Goal: Information Seeking & Learning: Learn about a topic

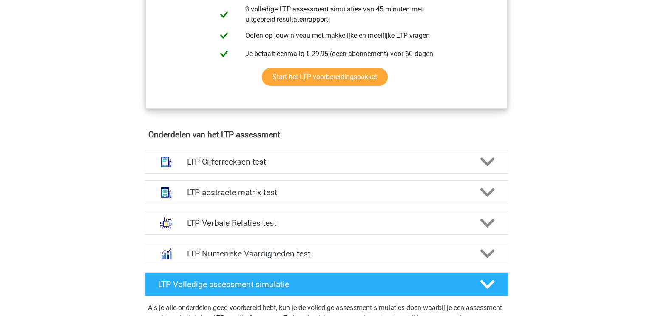
scroll to position [427, 0]
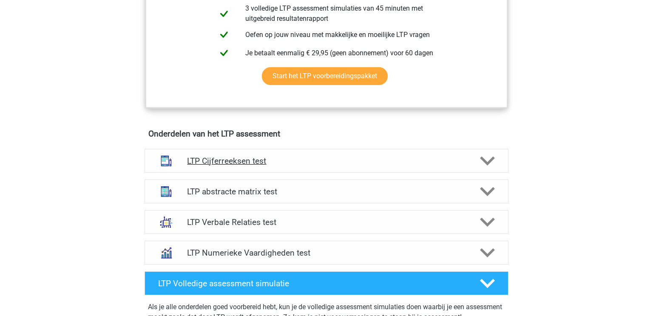
click at [486, 158] on icon at bounding box center [487, 161] width 15 height 15
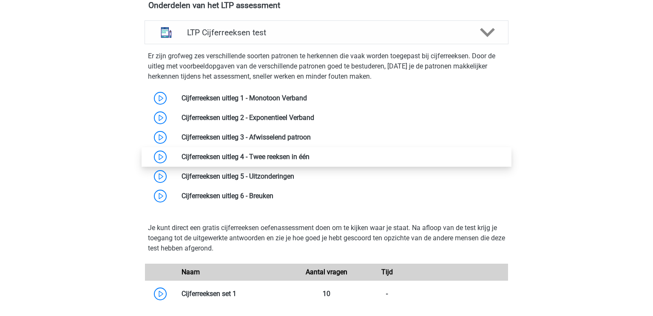
scroll to position [556, 0]
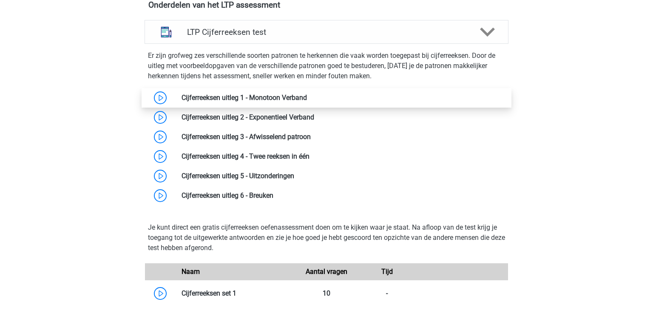
click at [307, 97] on link at bounding box center [307, 98] width 0 height 8
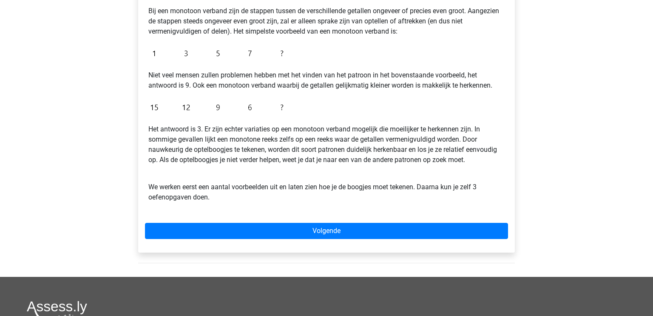
scroll to position [172, 0]
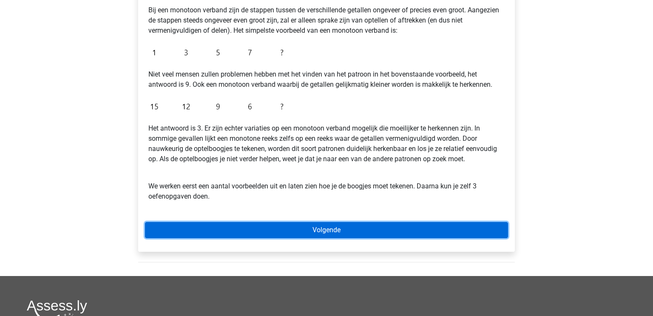
click at [336, 231] on link "Volgende" at bounding box center [326, 230] width 363 height 16
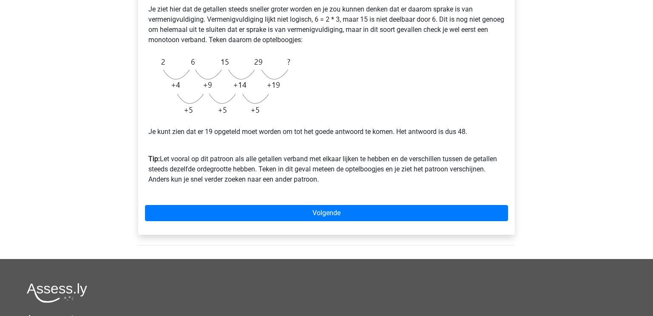
scroll to position [200, 0]
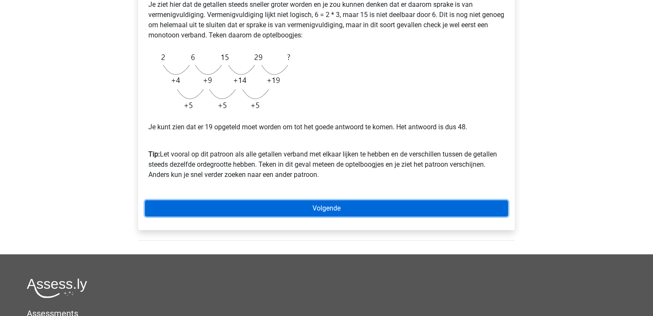
click at [352, 211] on link "Volgende" at bounding box center [326, 208] width 363 height 16
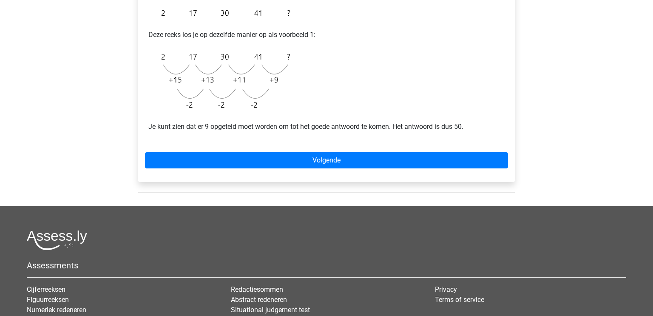
scroll to position [184, 0]
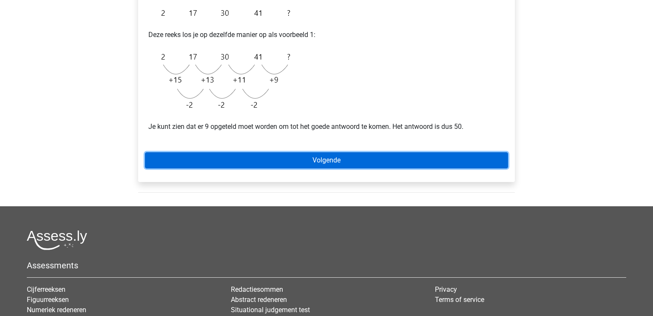
click at [295, 156] on link "Volgende" at bounding box center [326, 160] width 363 height 16
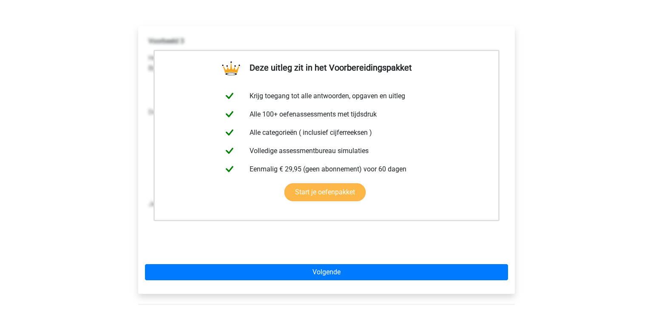
scroll to position [121, 0]
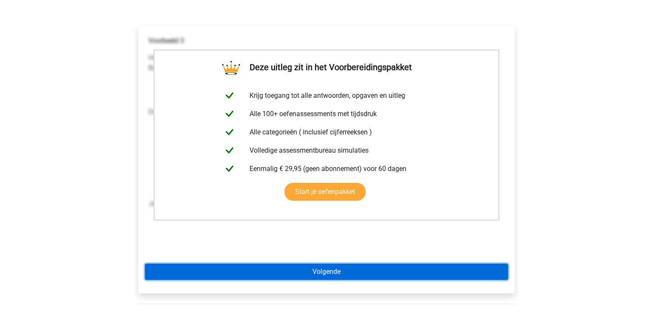
click at [345, 274] on link "Volgende" at bounding box center [326, 272] width 363 height 16
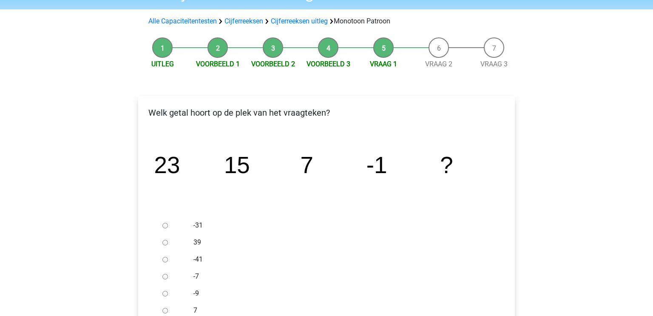
scroll to position [51, 0]
click at [166, 295] on input "-9" at bounding box center [166, 294] width 6 height 6
radio input "true"
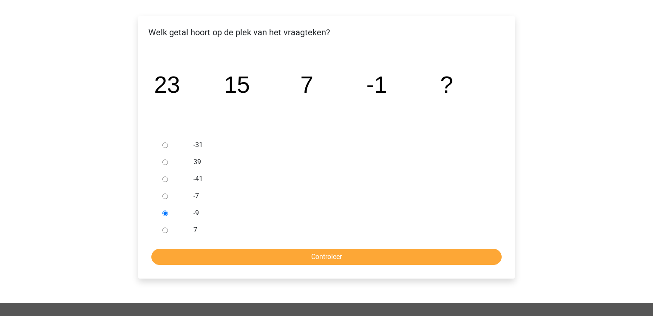
scroll to position [132, 0]
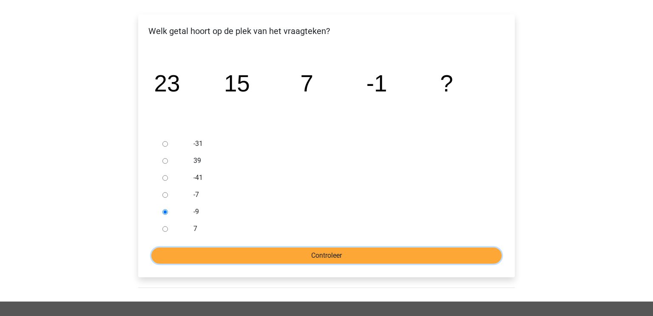
click at [323, 253] on input "Controleer" at bounding box center [326, 256] width 351 height 16
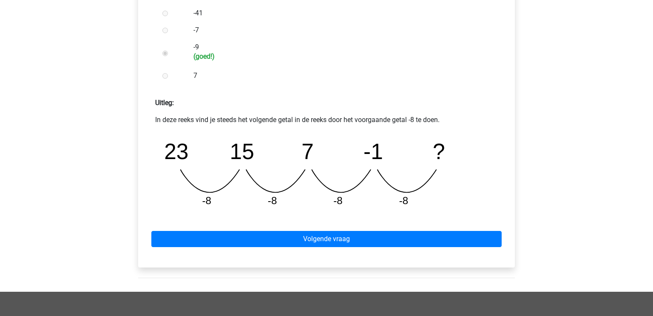
scroll to position [311, 0]
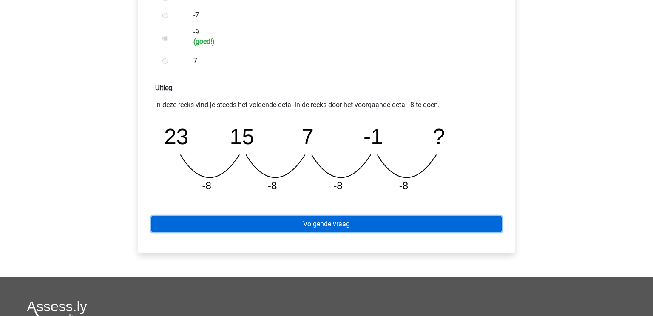
click at [334, 226] on link "Volgende vraag" at bounding box center [326, 224] width 351 height 16
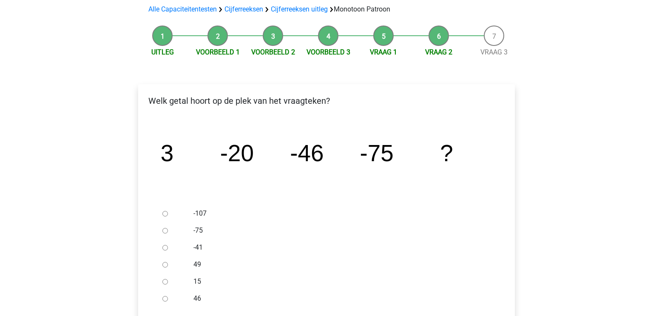
scroll to position [69, 0]
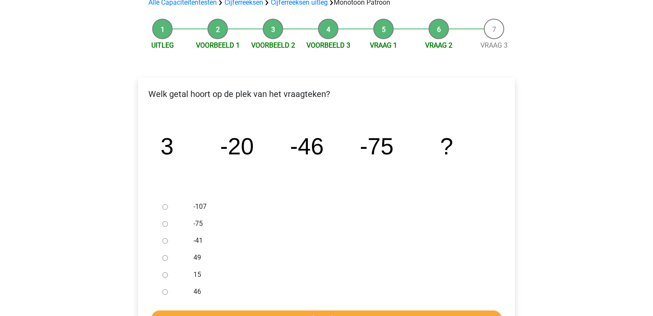
click at [164, 206] on input "-107" at bounding box center [166, 207] width 6 height 6
radio input "true"
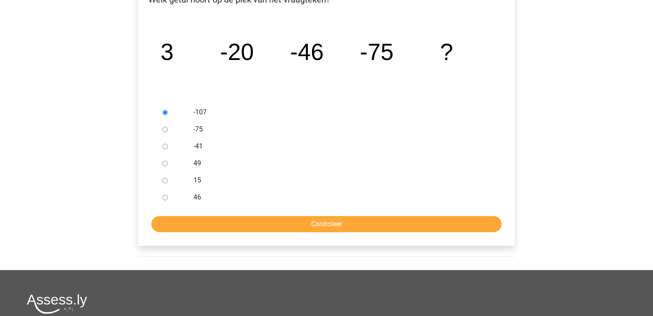
scroll to position [171, 0]
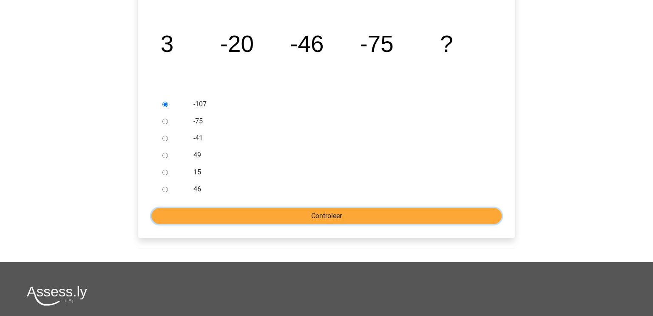
click at [313, 217] on input "Controleer" at bounding box center [326, 216] width 351 height 16
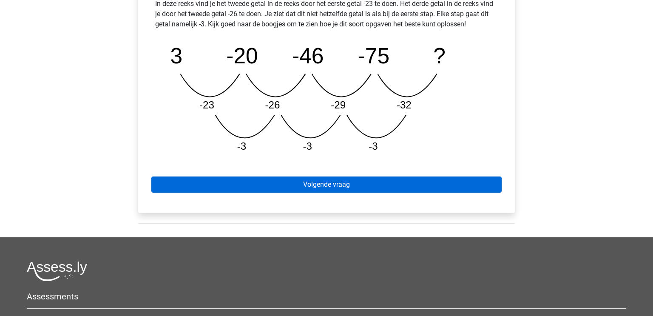
scroll to position [416, 0]
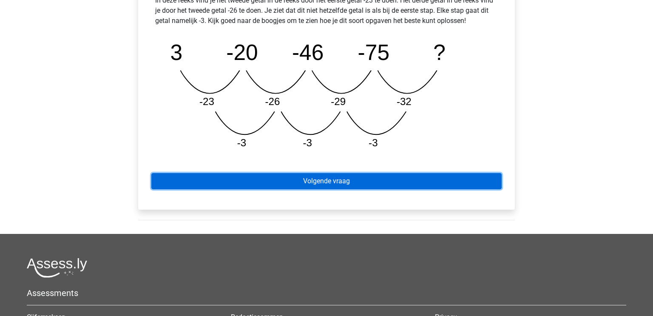
click at [336, 179] on link "Volgende vraag" at bounding box center [326, 181] width 351 height 16
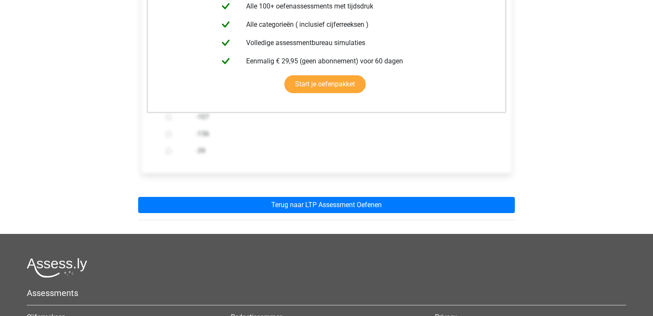
scroll to position [221, 0]
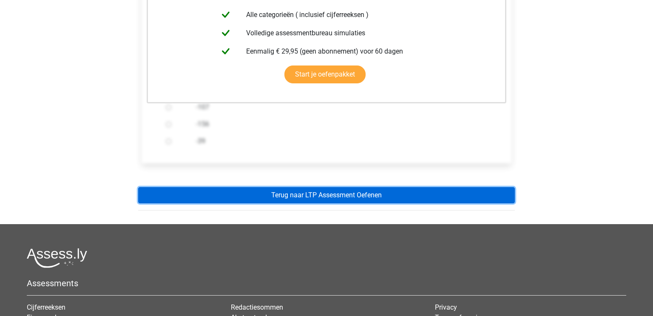
click at [347, 193] on link "Terug naar LTP Assessment Oefenen" at bounding box center [326, 195] width 377 height 16
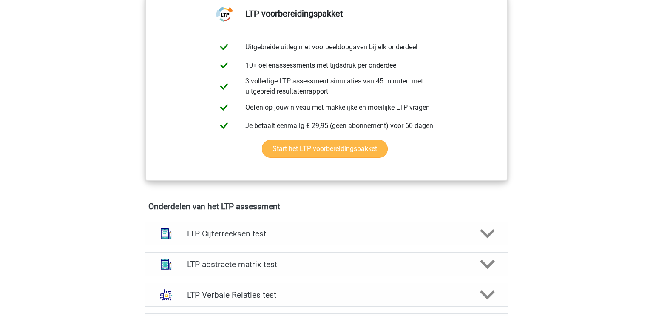
scroll to position [393, 0]
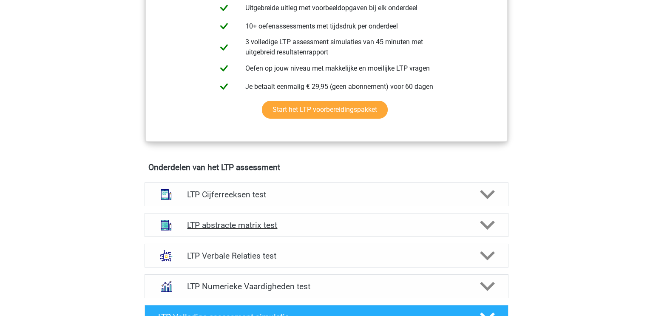
click at [492, 222] on polygon at bounding box center [487, 225] width 15 height 9
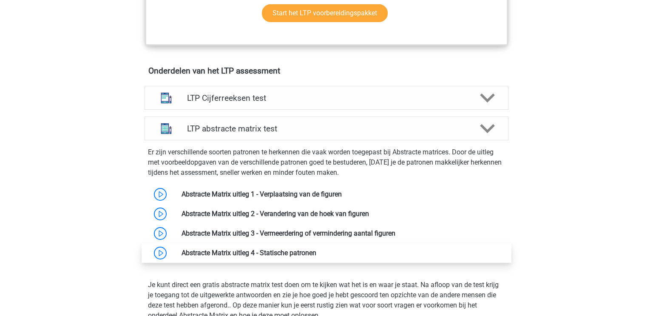
scroll to position [493, 0]
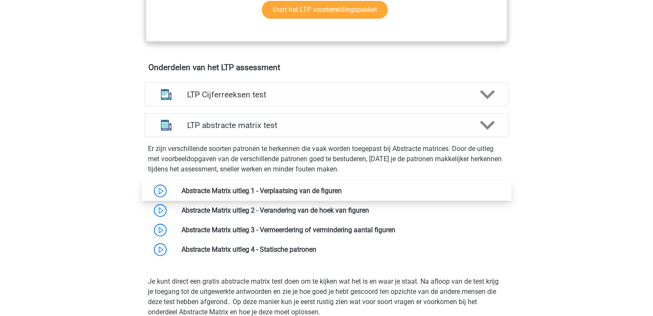
click at [342, 191] on link at bounding box center [342, 191] width 0 height 8
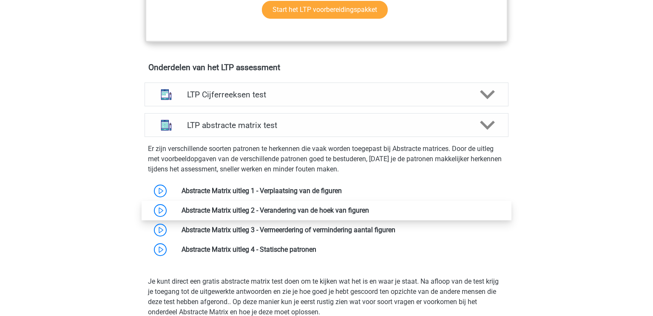
click at [369, 208] on link at bounding box center [369, 210] width 0 height 8
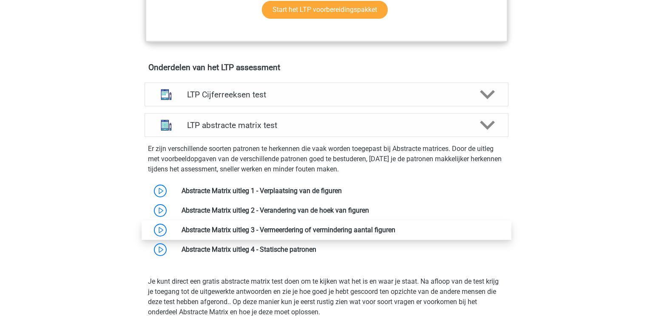
click at [396, 228] on link at bounding box center [396, 230] width 0 height 8
click at [396, 234] on link at bounding box center [396, 230] width 0 height 8
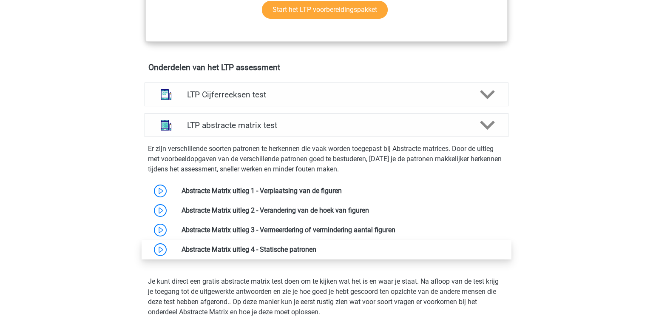
click at [316, 253] on link at bounding box center [316, 249] width 0 height 8
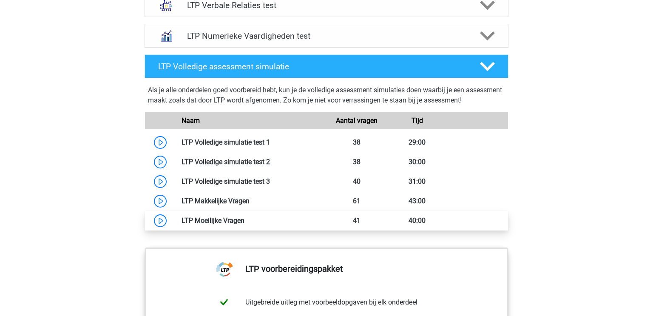
scroll to position [1099, 0]
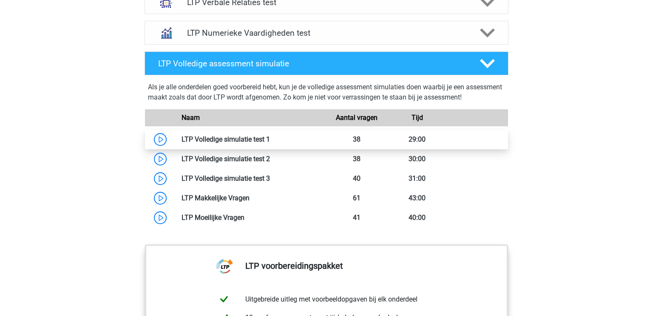
click at [270, 140] on link at bounding box center [270, 139] width 0 height 8
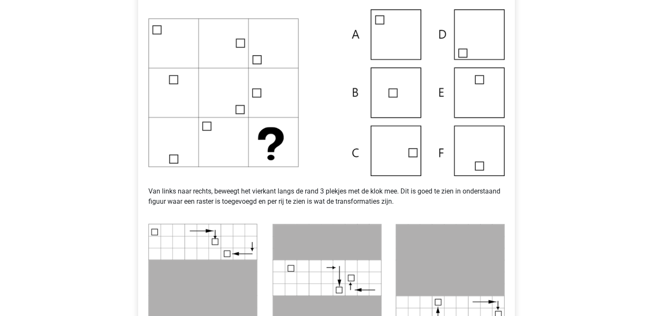
scroll to position [218, 0]
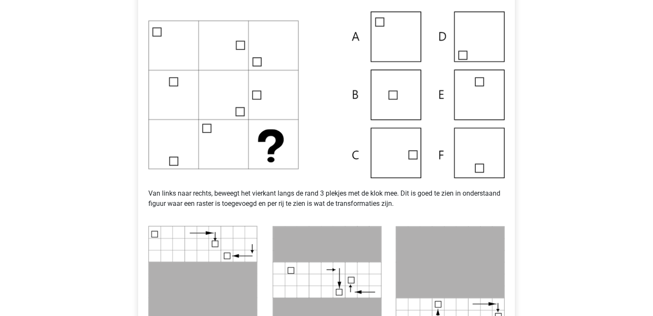
click at [381, 158] on img at bounding box center [326, 94] width 356 height 167
click at [404, 151] on img at bounding box center [326, 94] width 356 height 167
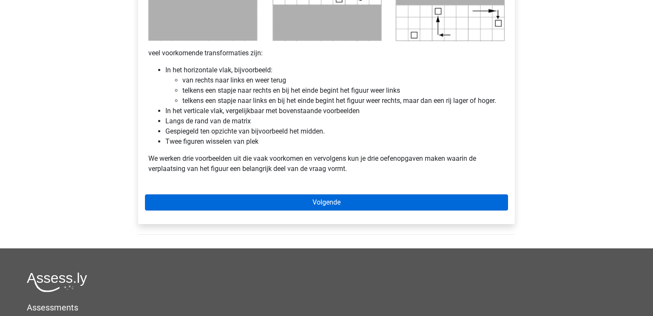
scroll to position [515, 0]
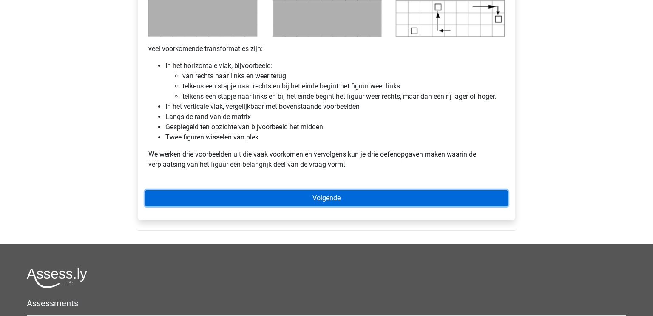
click at [353, 204] on link "Volgende" at bounding box center [326, 198] width 363 height 16
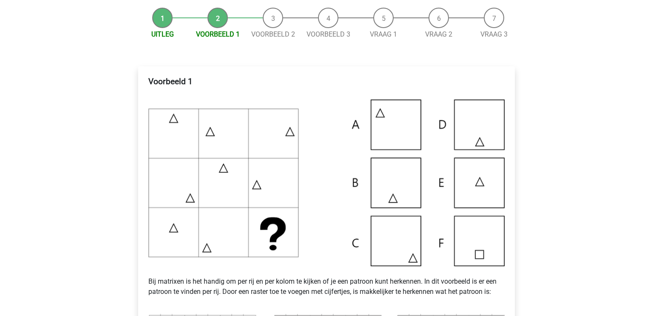
scroll to position [84, 0]
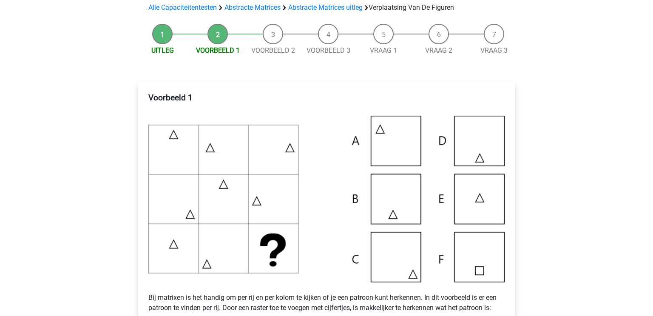
click at [395, 145] on img at bounding box center [326, 199] width 356 height 167
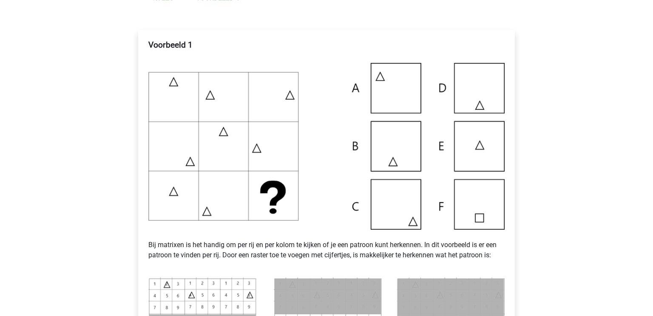
scroll to position [136, 0]
click at [379, 83] on img at bounding box center [326, 147] width 356 height 167
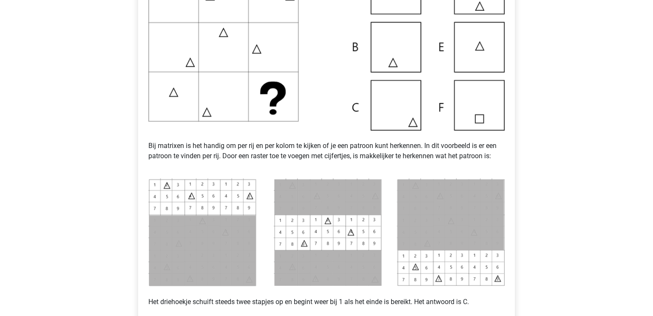
scroll to position [267, 0]
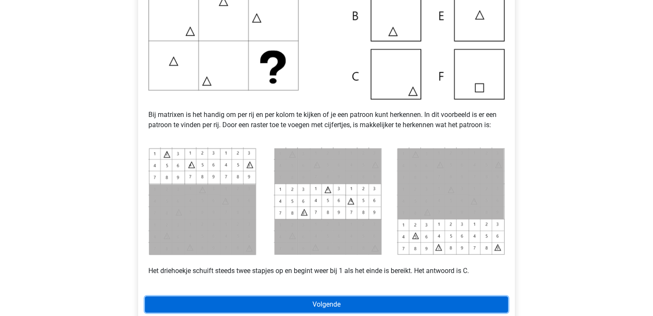
click at [342, 301] on link "Volgende" at bounding box center [326, 305] width 363 height 16
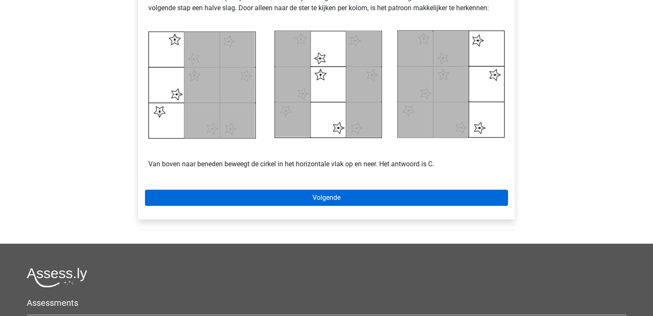
scroll to position [391, 0]
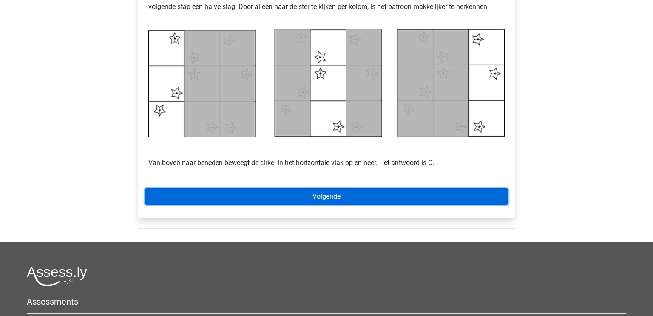
click at [308, 191] on link "Volgende" at bounding box center [326, 196] width 363 height 16
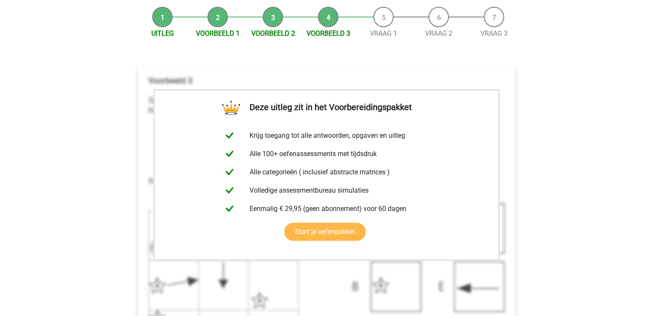
scroll to position [197, 0]
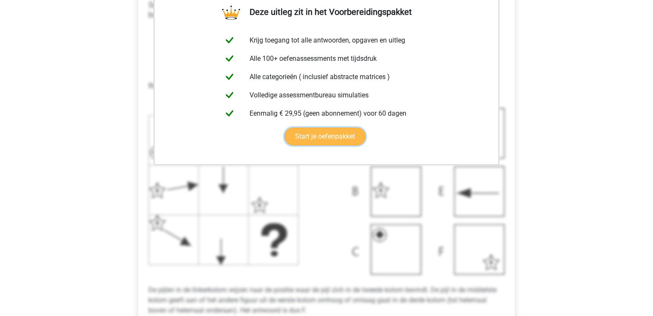
click at [334, 139] on link "Start je oefenpakket" at bounding box center [325, 137] width 81 height 18
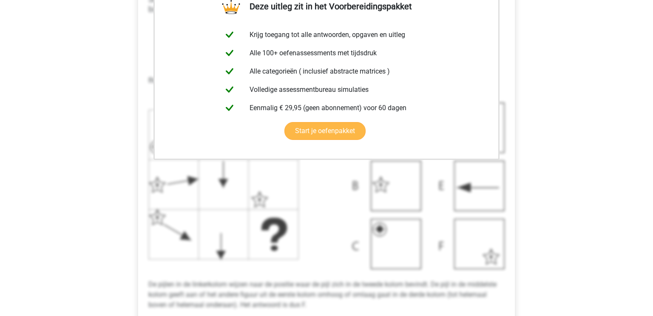
scroll to position [205, 0]
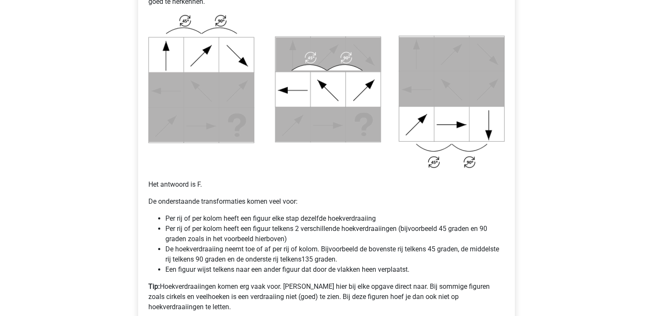
scroll to position [556, 0]
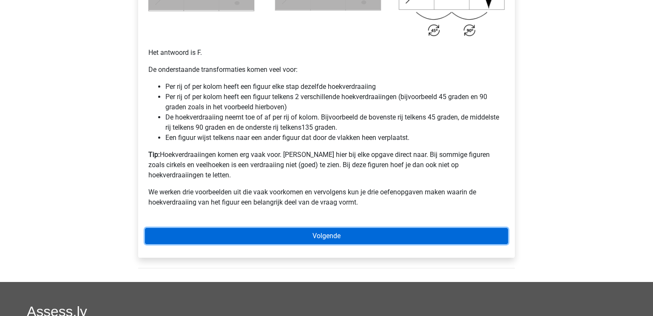
click at [345, 228] on link "Volgende" at bounding box center [326, 236] width 363 height 16
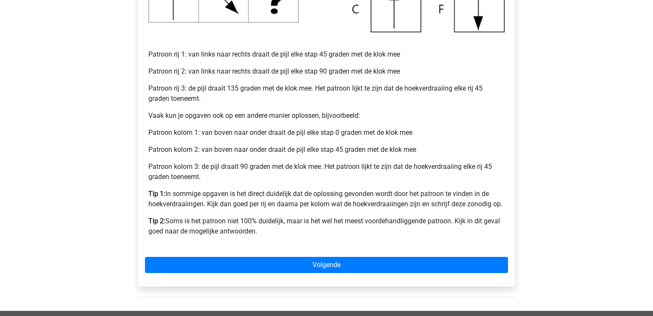
scroll to position [340, 0]
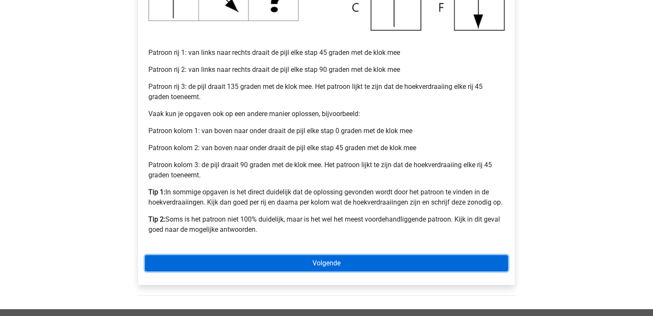
click at [353, 260] on link "Volgende" at bounding box center [326, 263] width 363 height 16
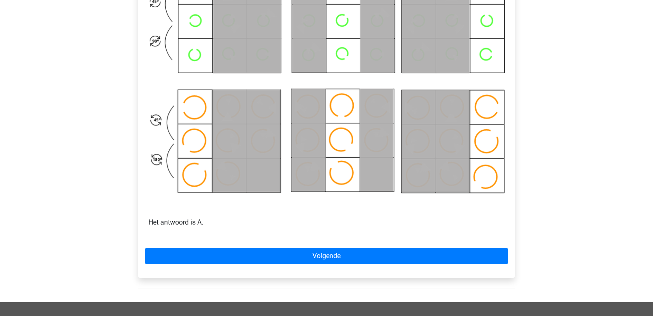
scroll to position [464, 0]
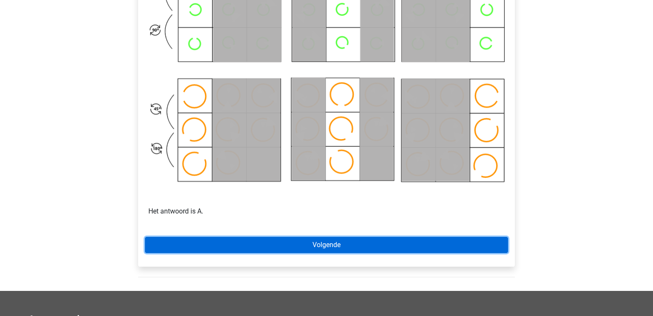
click at [334, 244] on link "Volgende" at bounding box center [326, 245] width 363 height 16
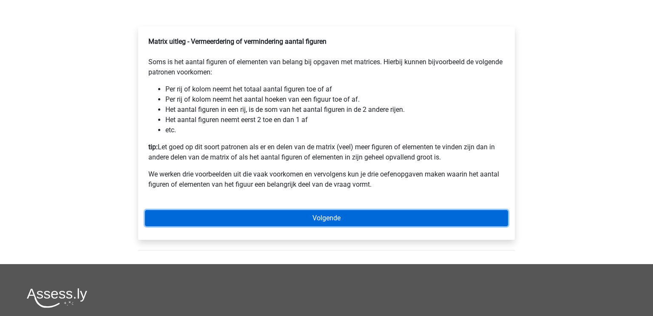
click at [197, 226] on link "Volgende" at bounding box center [326, 218] width 363 height 16
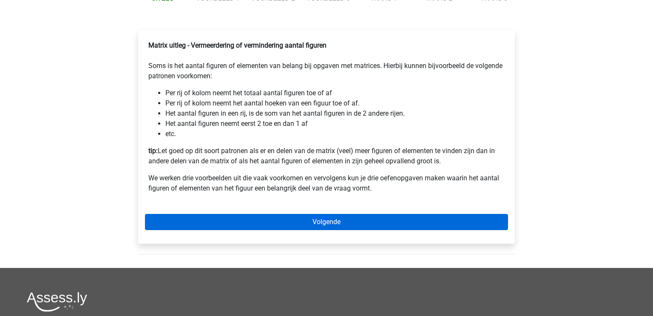
scroll to position [136, 0]
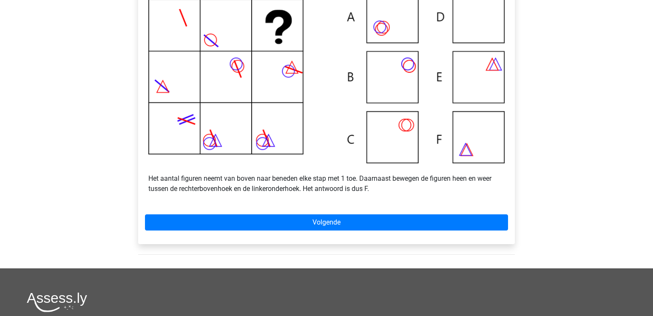
scroll to position [209, 0]
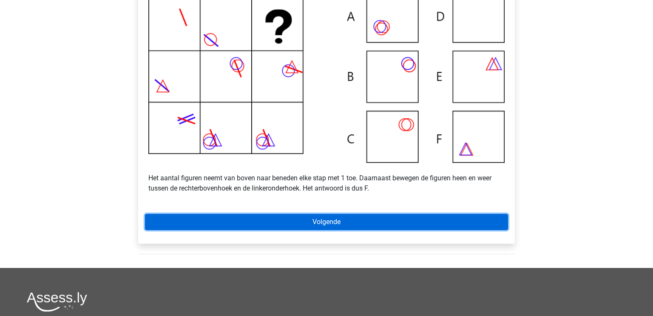
click at [217, 230] on link "Volgende" at bounding box center [326, 222] width 363 height 16
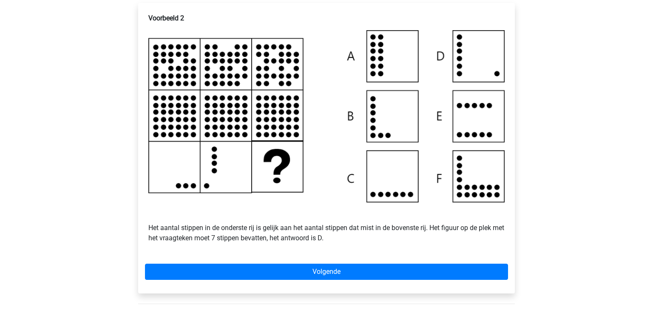
scroll to position [192, 0]
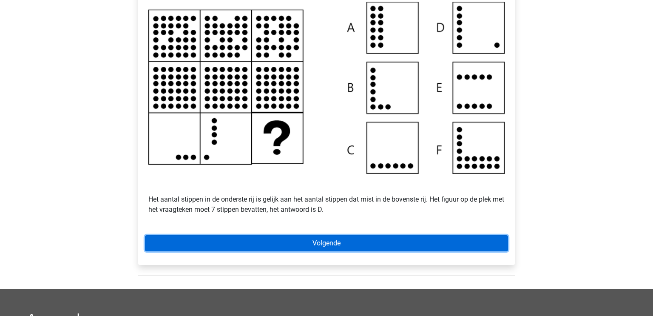
click at [379, 251] on link "Volgende" at bounding box center [326, 243] width 363 height 16
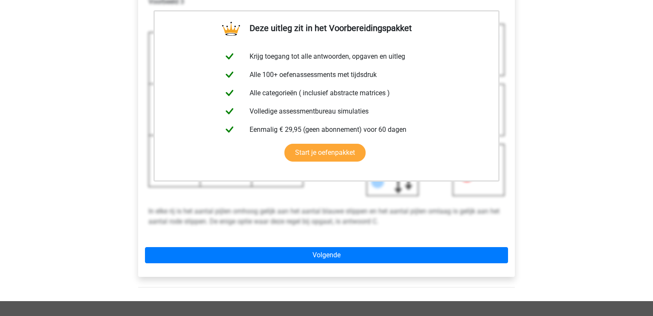
scroll to position [184, 0]
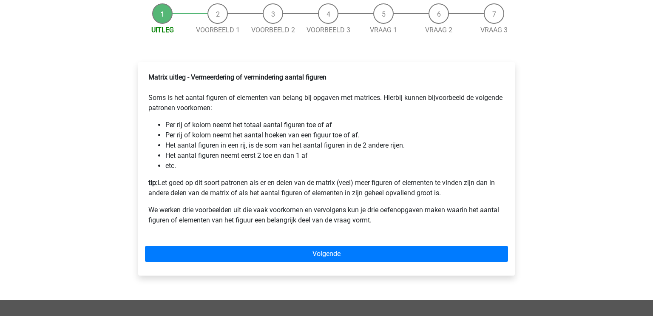
scroll to position [80, 0]
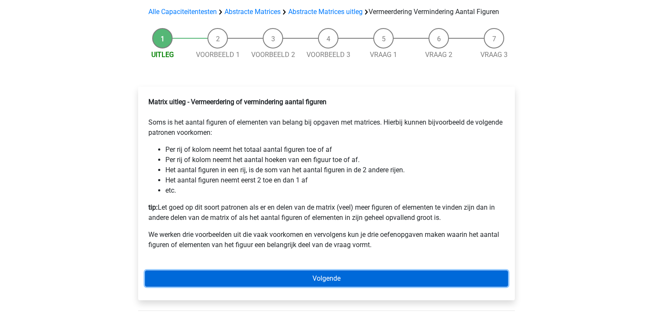
click at [207, 287] on link "Volgende" at bounding box center [326, 279] width 363 height 16
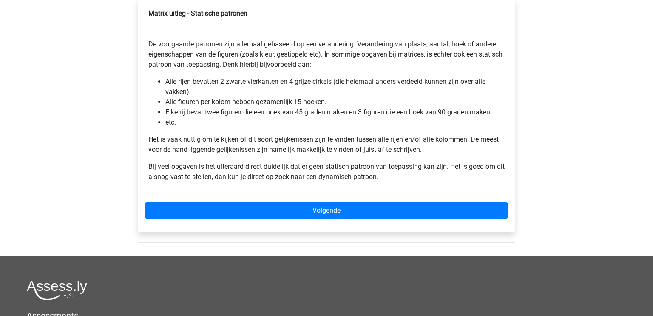
scroll to position [153, 0]
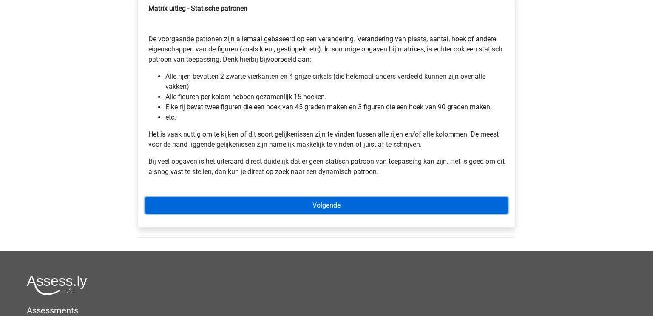
click at [205, 200] on link "Volgende" at bounding box center [326, 205] width 363 height 16
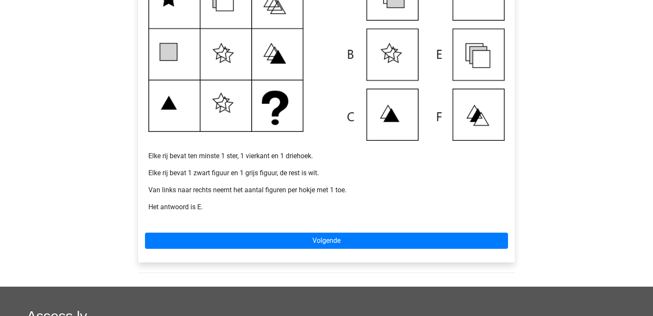
scroll to position [210, 0]
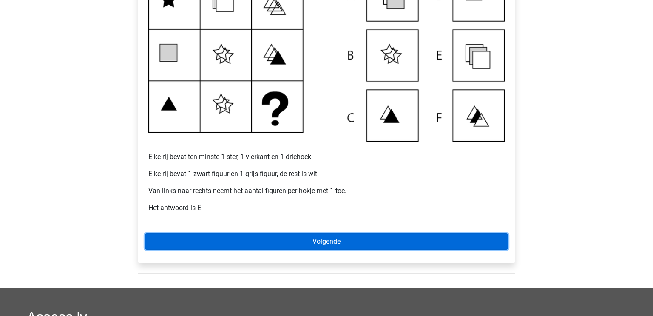
click at [351, 242] on link "Volgende" at bounding box center [326, 242] width 363 height 16
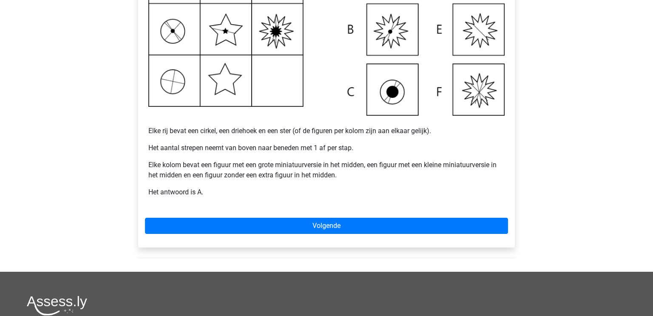
scroll to position [244, 0]
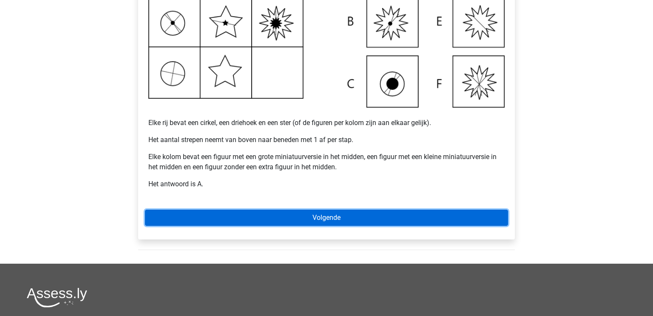
click at [343, 211] on link "Volgende" at bounding box center [326, 218] width 363 height 16
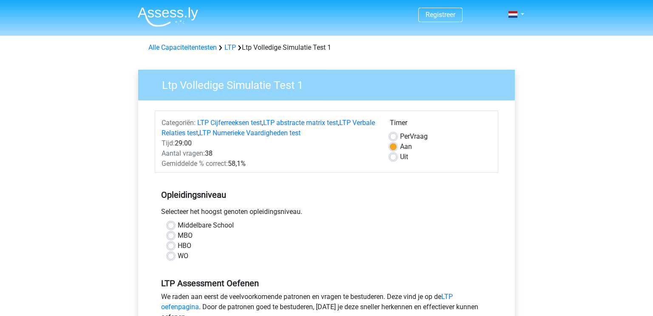
click at [174, 225] on div "Middelbare School" at bounding box center [327, 225] width 318 height 10
click at [178, 224] on label "Middelbare School" at bounding box center [206, 225] width 56 height 10
click at [172, 224] on input "Middelbare School" at bounding box center [171, 224] width 7 height 9
radio input "true"
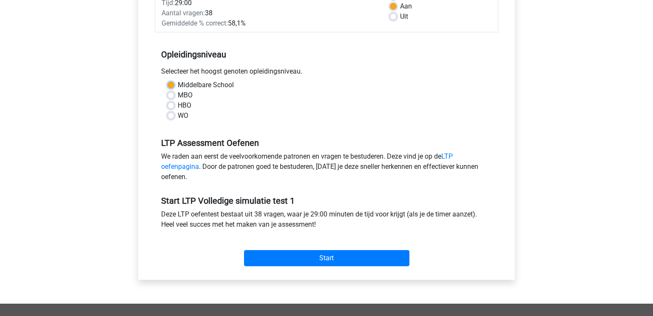
scroll to position [144, 0]
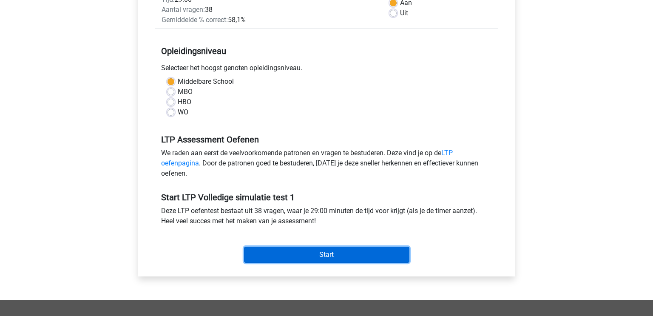
click at [328, 254] on input "Start" at bounding box center [326, 255] width 165 height 16
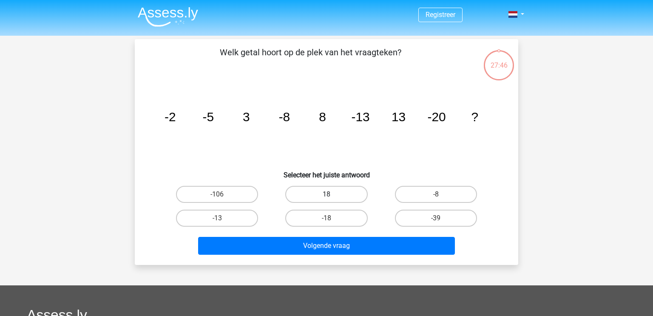
click at [343, 197] on label "18" at bounding box center [326, 194] width 82 height 17
click at [332, 197] on input "18" at bounding box center [330, 197] width 6 height 6
radio input "true"
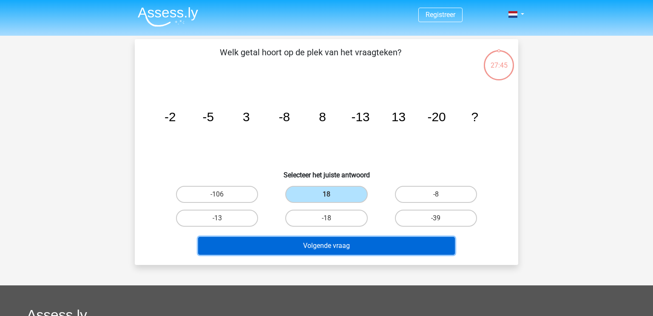
click at [382, 247] on button "Volgende vraag" at bounding box center [326, 246] width 257 height 18
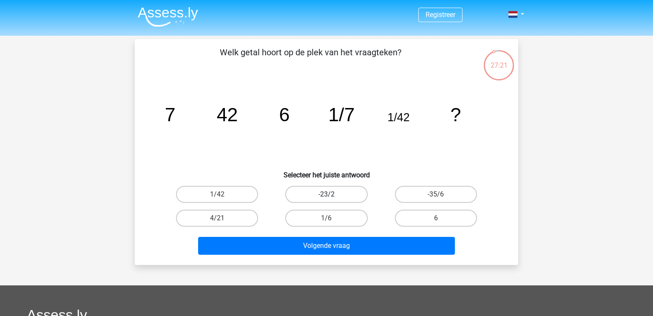
click at [345, 197] on label "-23/2" at bounding box center [326, 194] width 82 height 17
click at [332, 197] on input "-23/2" at bounding box center [330, 197] width 6 height 6
radio input "true"
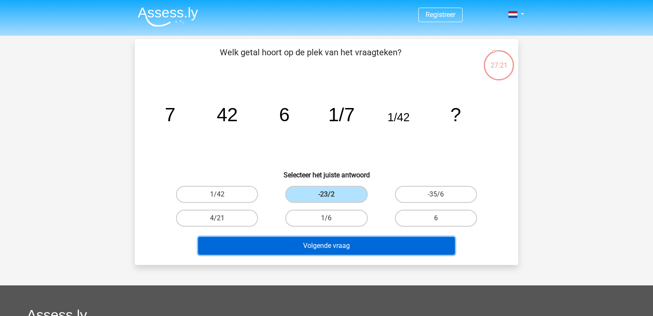
click at [362, 246] on button "Volgende vraag" at bounding box center [326, 246] width 257 height 18
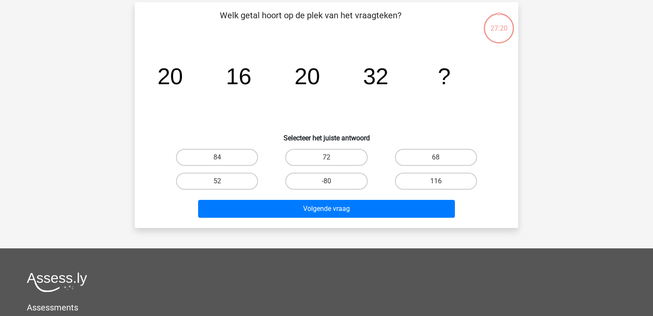
scroll to position [39, 0]
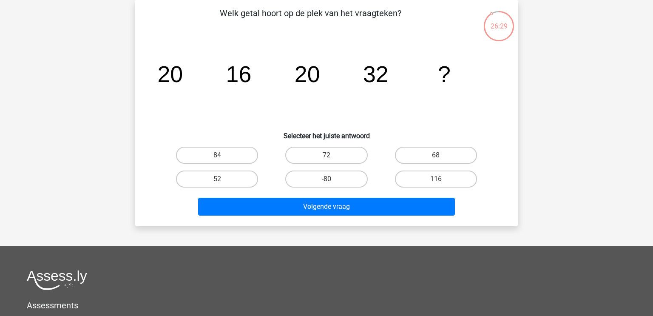
click at [440, 155] on input "68" at bounding box center [439, 158] width 6 height 6
radio input "true"
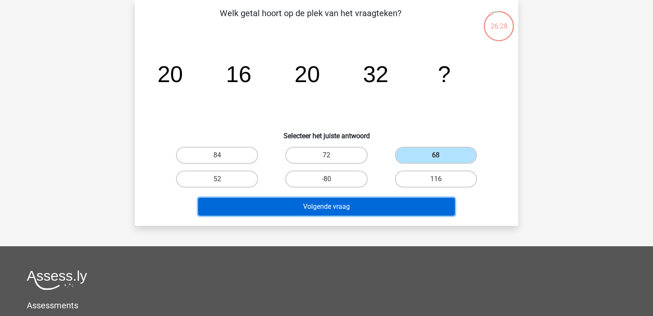
click at [405, 210] on button "Volgende vraag" at bounding box center [326, 207] width 257 height 18
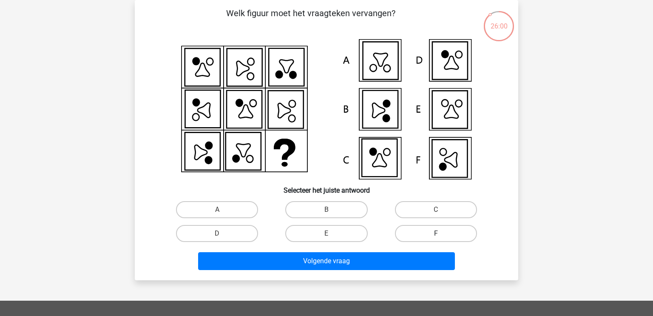
click at [447, 234] on label "F" at bounding box center [436, 233] width 82 height 17
click at [442, 234] on input "F" at bounding box center [439, 237] width 6 height 6
radio input "true"
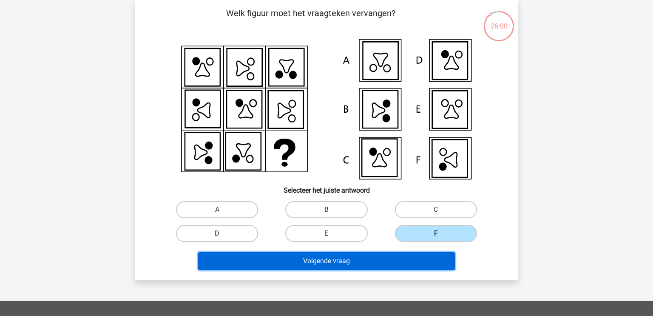
click at [423, 260] on button "Volgende vraag" at bounding box center [326, 261] width 257 height 18
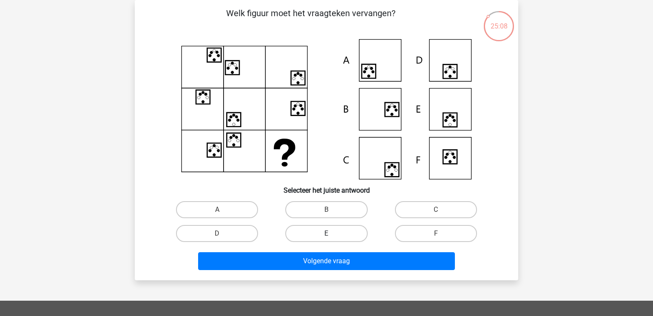
click at [321, 236] on label "E" at bounding box center [326, 233] width 82 height 17
click at [327, 236] on input "E" at bounding box center [330, 237] width 6 height 6
radio input "true"
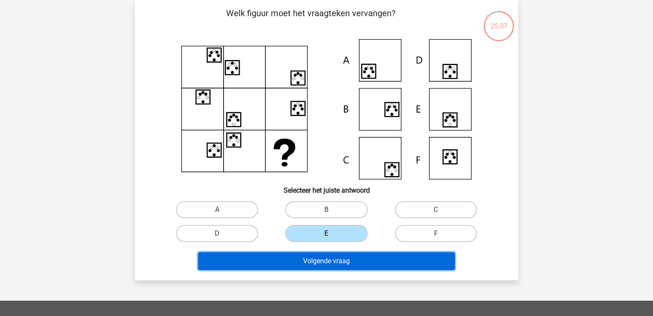
click at [340, 259] on button "Volgende vraag" at bounding box center [326, 261] width 257 height 18
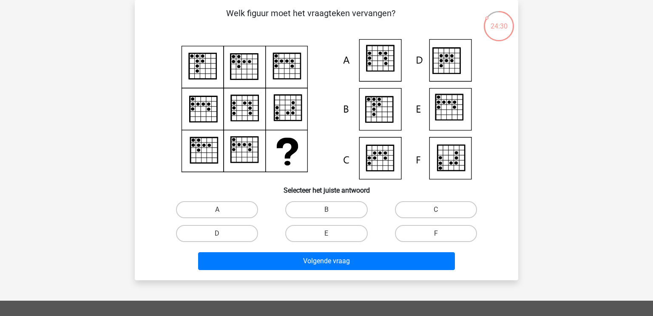
click at [379, 63] on icon at bounding box center [380, 59] width 27 height 26
click at [231, 202] on label "A" at bounding box center [217, 209] width 82 height 17
click at [223, 210] on input "A" at bounding box center [220, 213] width 6 height 6
radio input "true"
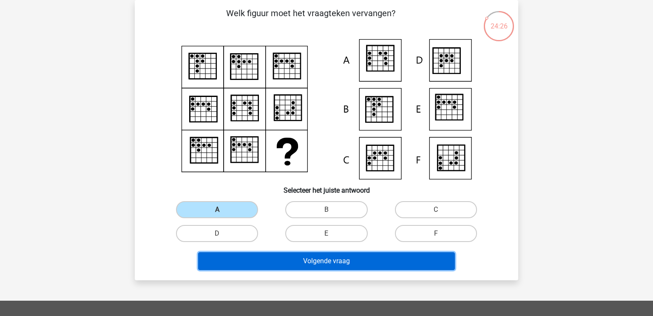
click at [307, 264] on button "Volgende vraag" at bounding box center [326, 261] width 257 height 18
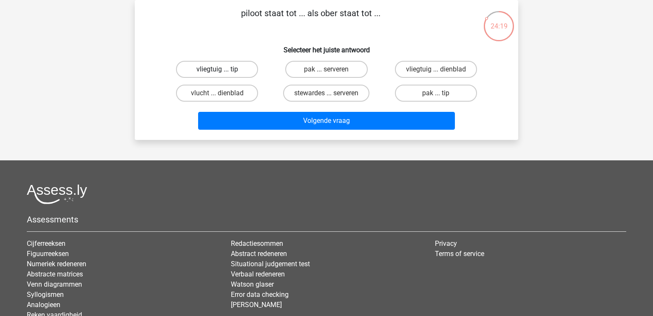
click at [244, 67] on label "vliegtuig ... tip" at bounding box center [217, 69] width 82 height 17
click at [223, 69] on input "vliegtuig ... tip" at bounding box center [220, 72] width 6 height 6
radio input "true"
click at [437, 70] on input "vliegtuig ... dienblad" at bounding box center [439, 72] width 6 height 6
radio input "true"
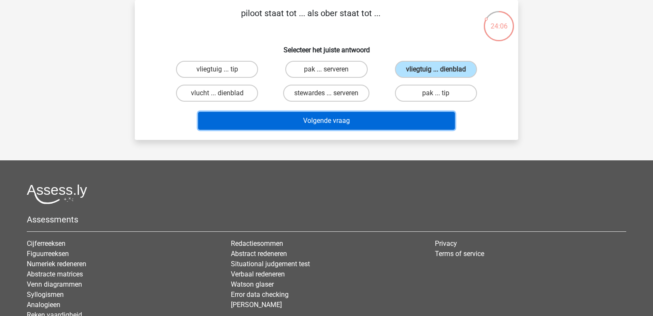
drag, startPoint x: 405, startPoint y: 117, endPoint x: 397, endPoint y: 110, distance: 10.5
click at [399, 111] on div "Volgende vraag" at bounding box center [326, 119] width 356 height 28
click at [383, 120] on button "Volgende vraag" at bounding box center [326, 121] width 257 height 18
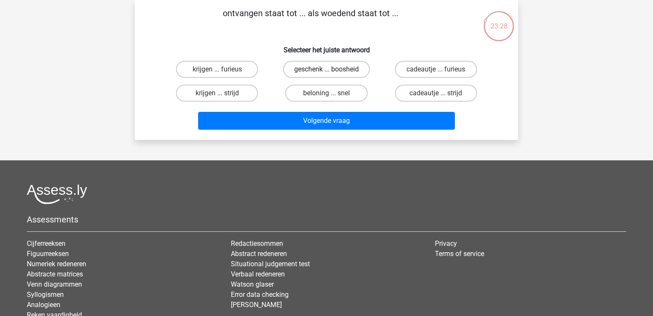
click at [321, 66] on label "geschenk ... boosheid" at bounding box center [326, 69] width 87 height 17
click at [327, 69] on input "geschenk ... boosheid" at bounding box center [330, 72] width 6 height 6
radio input "true"
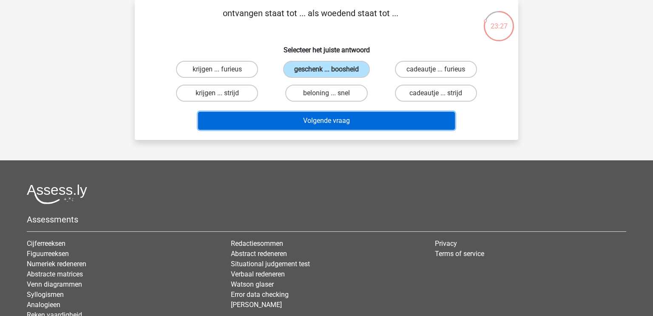
click at [340, 118] on button "Volgende vraag" at bounding box center [326, 121] width 257 height 18
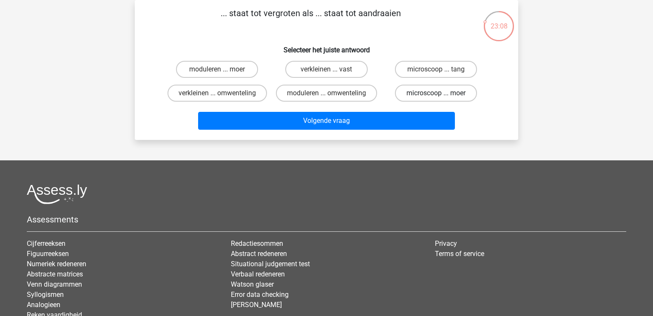
click at [434, 94] on label "microscoop ... moer" at bounding box center [436, 93] width 82 height 17
click at [436, 94] on input "microscoop ... moer" at bounding box center [439, 96] width 6 height 6
radio input "true"
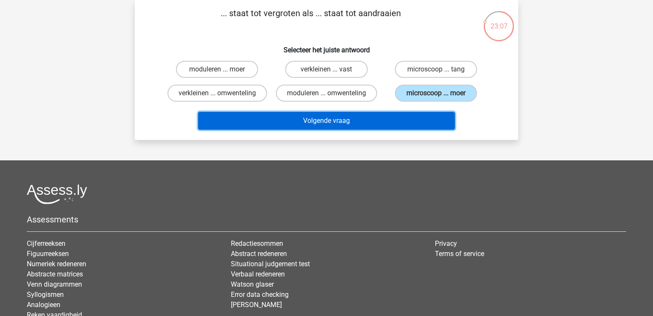
click at [428, 115] on button "Volgende vraag" at bounding box center [326, 121] width 257 height 18
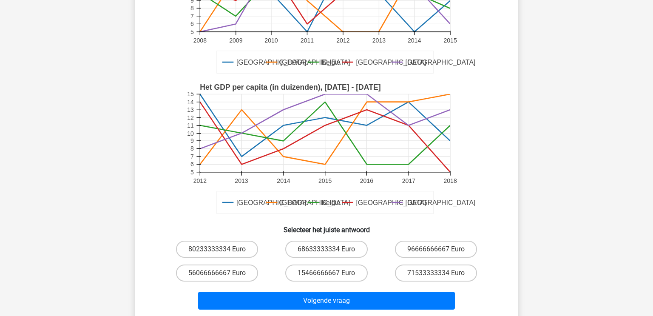
scroll to position [147, 0]
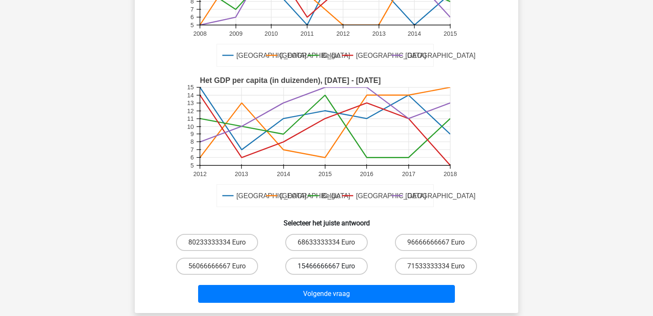
click at [328, 262] on label "15466666667 Euro" at bounding box center [326, 266] width 82 height 17
click at [328, 266] on input "15466666667 Euro" at bounding box center [330, 269] width 6 height 6
radio input "true"
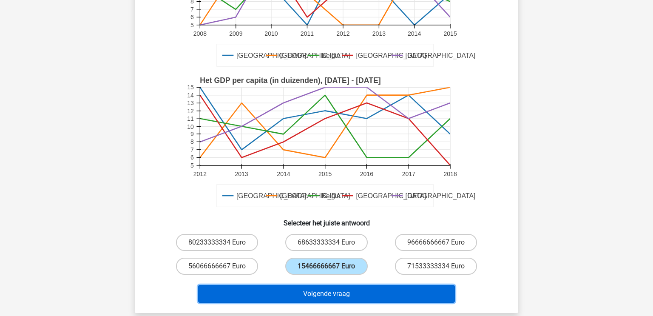
click at [328, 294] on button "Volgende vraag" at bounding box center [326, 294] width 257 height 18
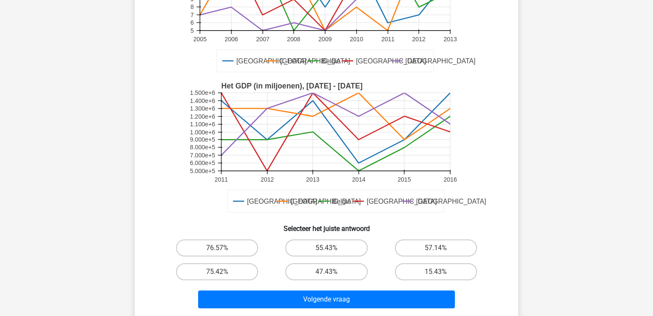
scroll to position [143, 0]
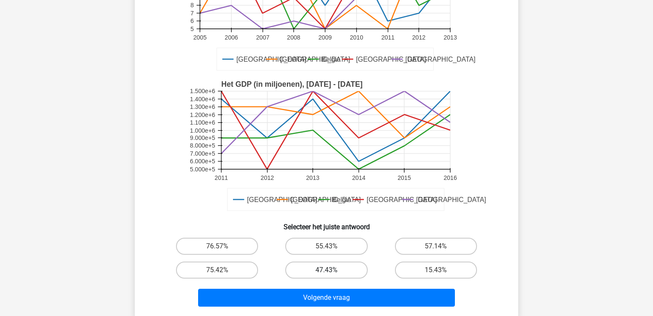
click at [319, 268] on label "47.43%" at bounding box center [326, 270] width 82 height 17
click at [327, 270] on input "47.43%" at bounding box center [330, 273] width 6 height 6
radio input "true"
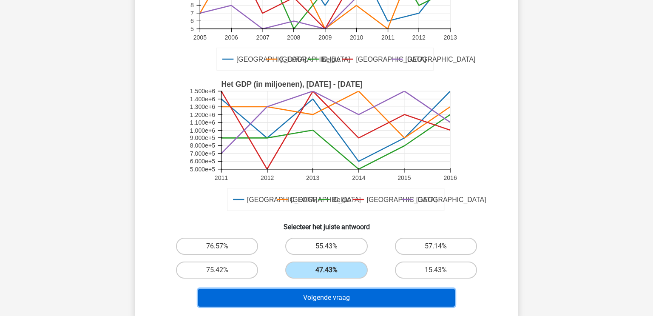
click at [337, 296] on button "Volgende vraag" at bounding box center [326, 298] width 257 height 18
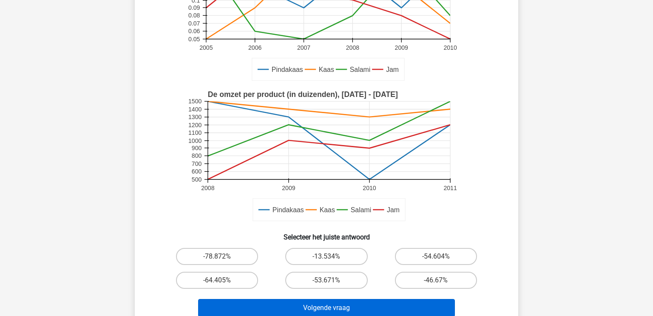
scroll to position [174, 0]
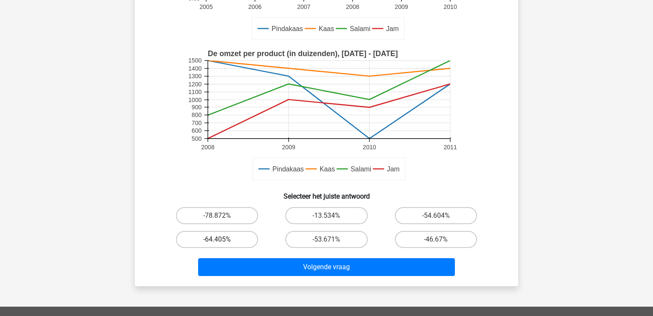
click at [219, 237] on label "-64.405%" at bounding box center [217, 239] width 82 height 17
click at [219, 240] on input "-64.405%" at bounding box center [220, 243] width 6 height 6
radio input "true"
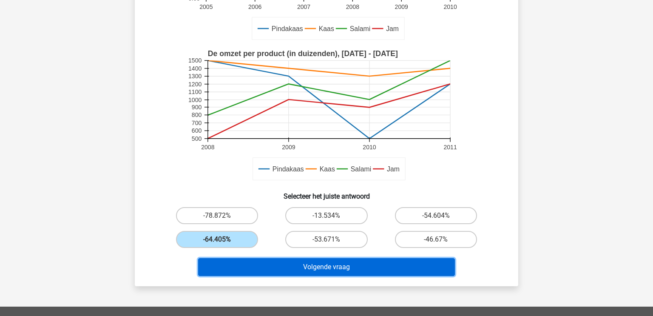
click at [276, 272] on button "Volgende vraag" at bounding box center [326, 267] width 257 height 18
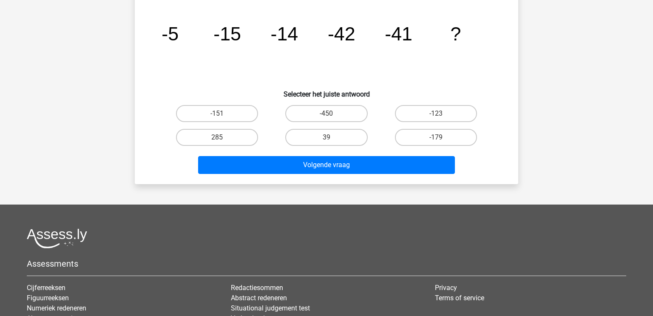
scroll to position [39, 0]
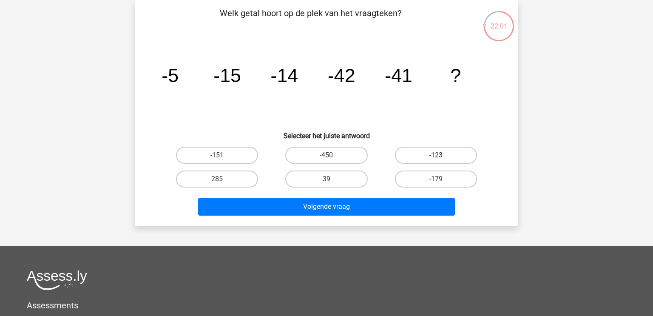
click at [450, 157] on label "-123" at bounding box center [436, 155] width 82 height 17
click at [442, 157] on input "-123" at bounding box center [439, 158] width 6 height 6
radio input "true"
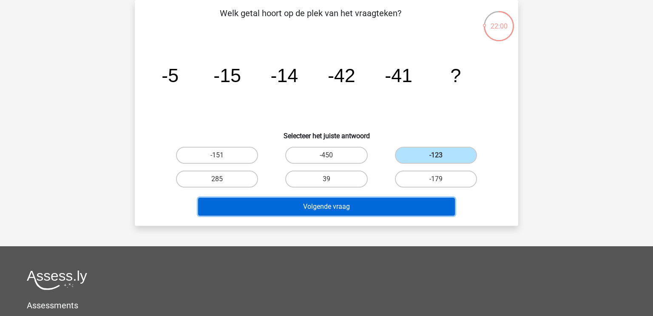
click at [435, 201] on button "Volgende vraag" at bounding box center [326, 207] width 257 height 18
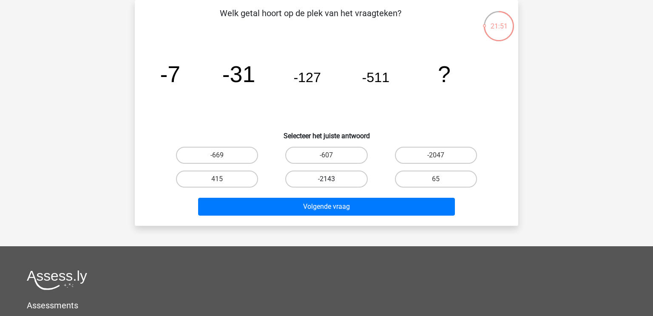
click at [351, 182] on label "-2143" at bounding box center [326, 179] width 82 height 17
click at [332, 182] on input "-2143" at bounding box center [330, 182] width 6 height 6
radio input "true"
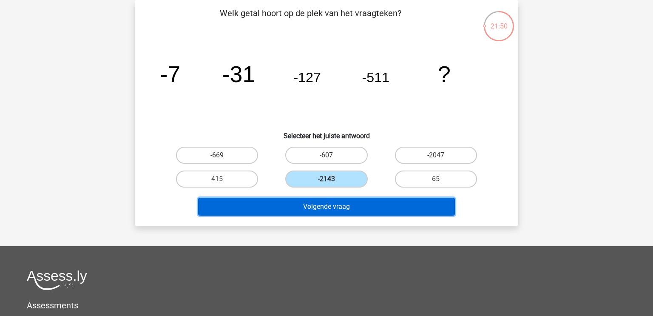
click at [376, 213] on button "Volgende vraag" at bounding box center [326, 207] width 257 height 18
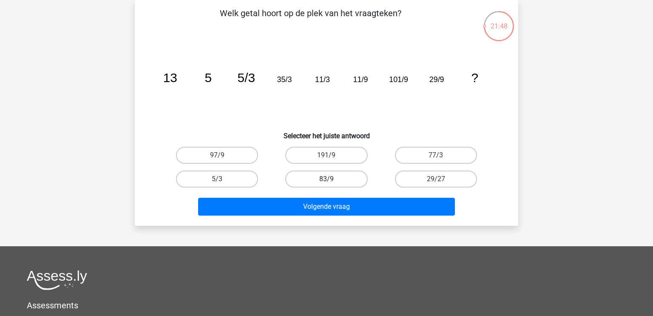
click at [359, 178] on label "83/9" at bounding box center [326, 179] width 82 height 17
click at [332, 179] on input "83/9" at bounding box center [330, 182] width 6 height 6
radio input "true"
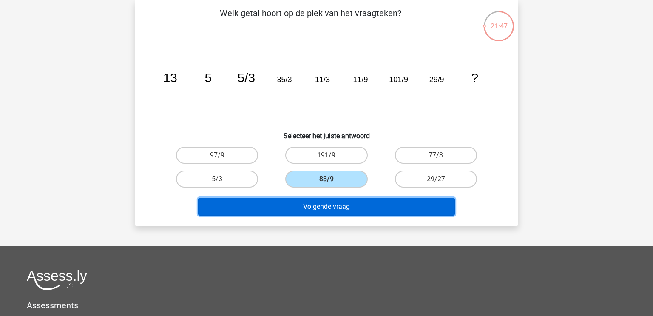
click at [391, 210] on button "Volgende vraag" at bounding box center [326, 207] width 257 height 18
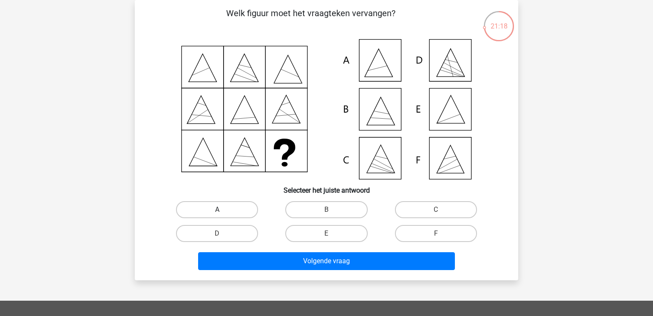
click at [239, 214] on label "A" at bounding box center [217, 209] width 82 height 17
click at [223, 214] on input "A" at bounding box center [220, 213] width 6 height 6
radio input "true"
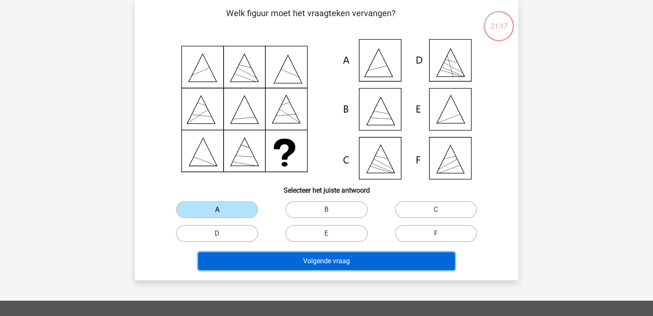
click at [364, 262] on button "Volgende vraag" at bounding box center [326, 261] width 257 height 18
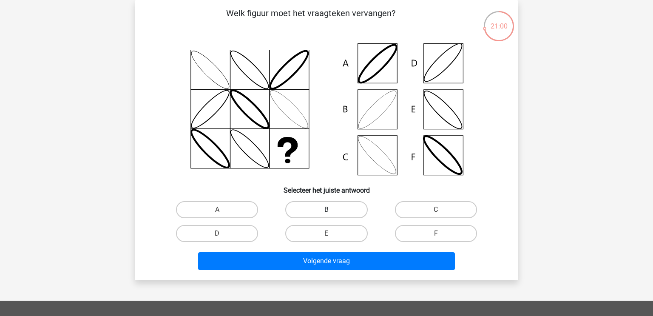
click at [340, 209] on label "B" at bounding box center [326, 209] width 82 height 17
click at [332, 210] on input "B" at bounding box center [330, 213] width 6 height 6
radio input "true"
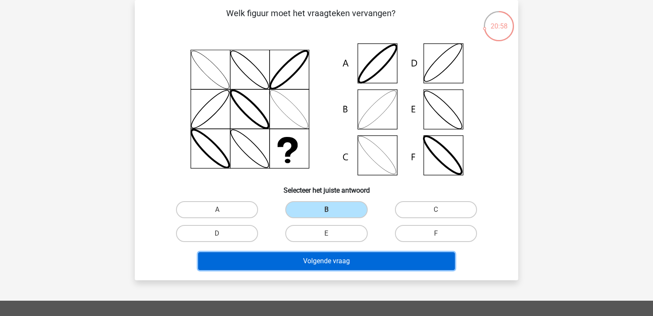
click at [369, 259] on button "Volgende vraag" at bounding box center [326, 261] width 257 height 18
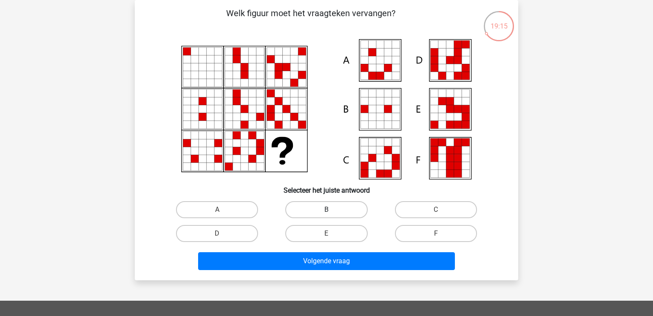
click at [329, 205] on label "B" at bounding box center [326, 209] width 82 height 17
click at [329, 210] on input "B" at bounding box center [330, 213] width 6 height 6
radio input "true"
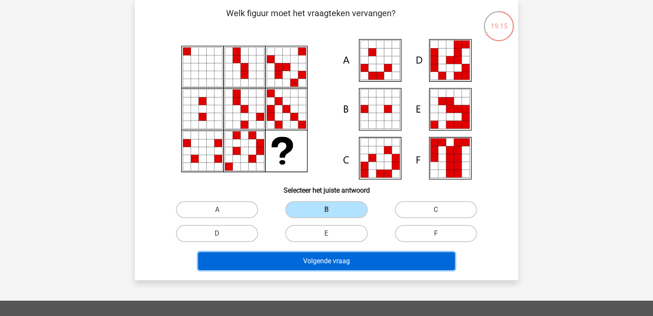
click at [390, 259] on button "Volgende vraag" at bounding box center [326, 261] width 257 height 18
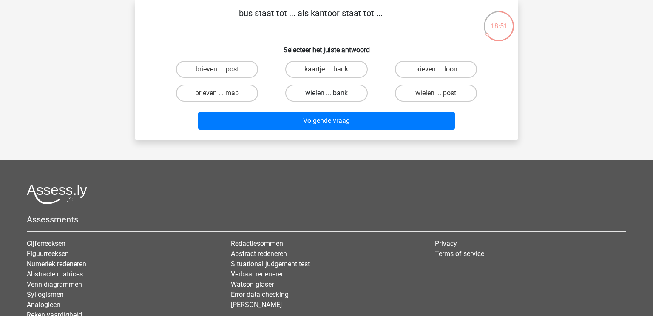
click at [312, 91] on label "wielen ... bank" at bounding box center [326, 93] width 82 height 17
click at [327, 93] on input "wielen ... bank" at bounding box center [330, 96] width 6 height 6
radio input "true"
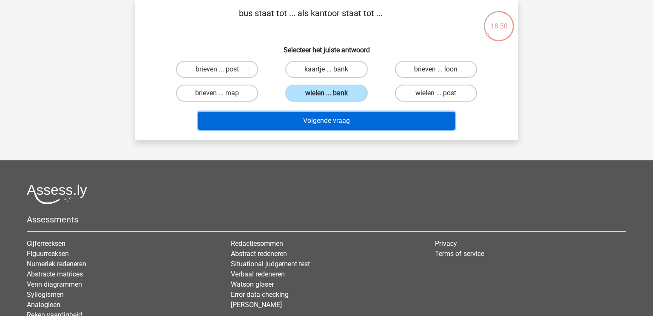
click at [337, 120] on button "Volgende vraag" at bounding box center [326, 121] width 257 height 18
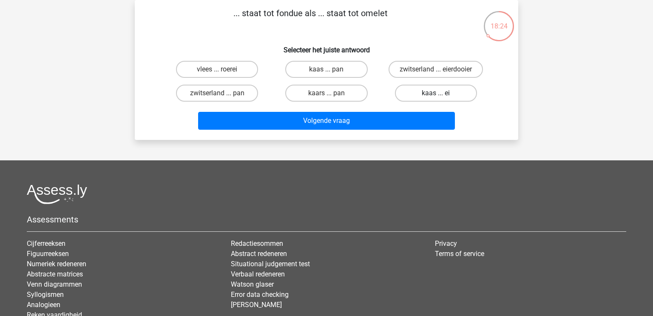
click at [455, 93] on label "kaas ... ei" at bounding box center [436, 93] width 82 height 17
click at [442, 93] on input "kaas ... ei" at bounding box center [439, 96] width 6 height 6
radio input "true"
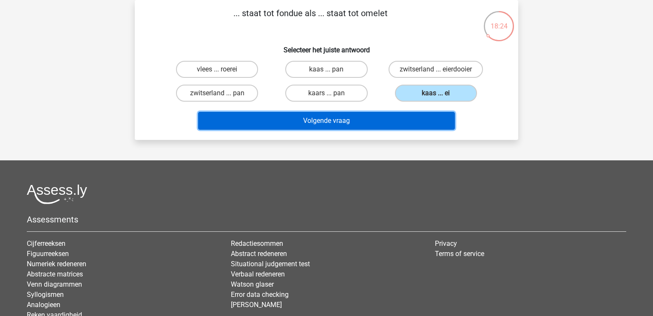
click at [424, 117] on button "Volgende vraag" at bounding box center [326, 121] width 257 height 18
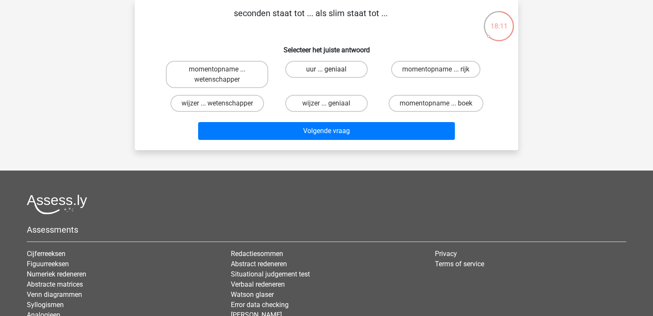
click at [324, 69] on label "uur ... geniaal" at bounding box center [326, 69] width 82 height 17
click at [327, 69] on input "uur ... geniaal" at bounding box center [330, 72] width 6 height 6
radio input "true"
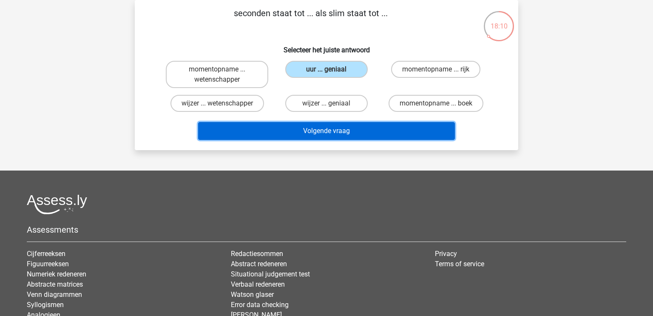
click at [363, 134] on button "Volgende vraag" at bounding box center [326, 131] width 257 height 18
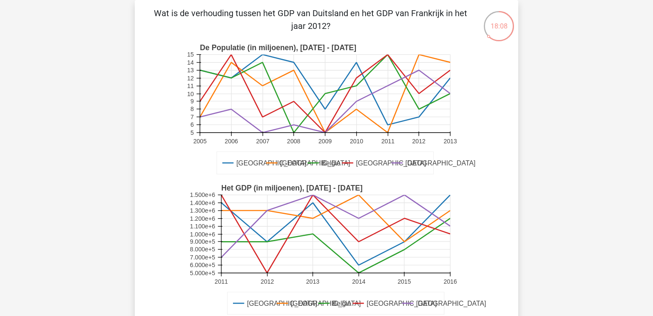
scroll to position [160, 0]
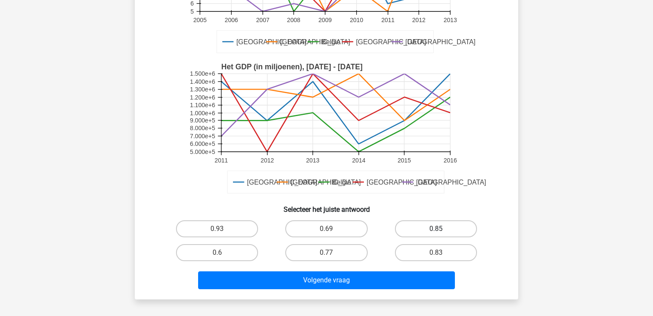
click at [427, 223] on label "0.85" at bounding box center [436, 228] width 82 height 17
click at [436, 229] on input "0.85" at bounding box center [439, 232] width 6 height 6
radio input "true"
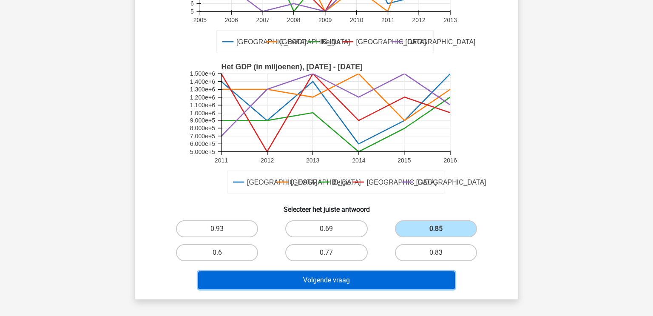
click at [331, 281] on button "Volgende vraag" at bounding box center [326, 280] width 257 height 18
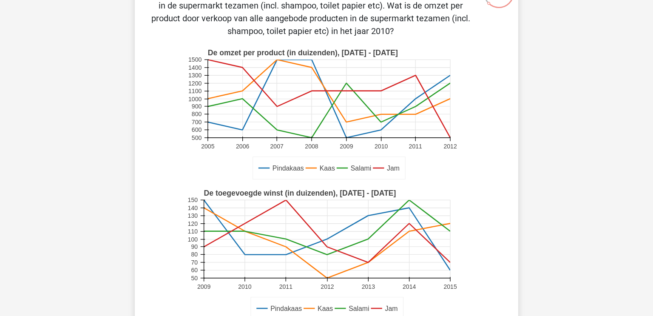
scroll to position [273, 0]
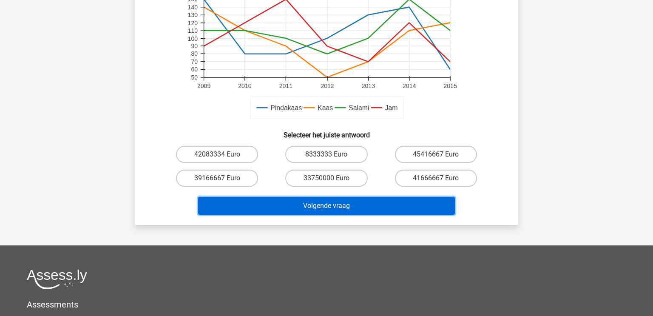
click at [328, 211] on button "Volgende vraag" at bounding box center [326, 206] width 257 height 18
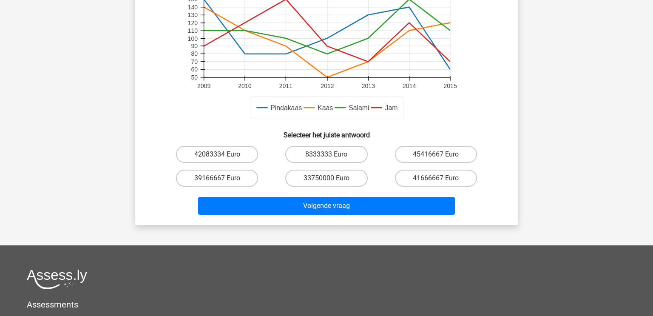
click at [248, 156] on label "42083334 Euro" at bounding box center [217, 154] width 82 height 17
click at [223, 156] on input "42083334 Euro" at bounding box center [220, 157] width 6 height 6
radio input "true"
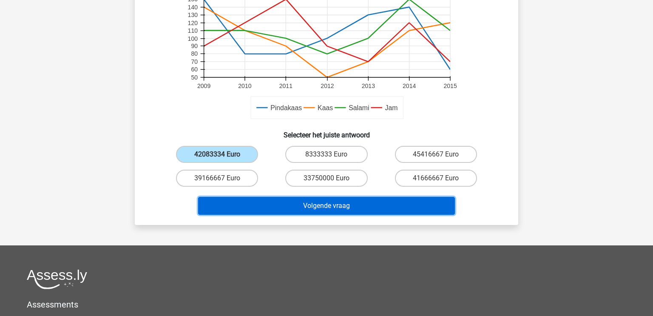
click at [305, 207] on button "Volgende vraag" at bounding box center [326, 206] width 257 height 18
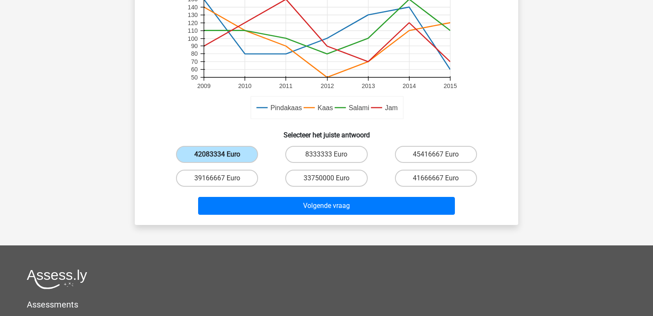
click at [226, 157] on label "42083334 Euro" at bounding box center [217, 154] width 82 height 17
click at [223, 157] on input "42083334 Euro" at bounding box center [220, 157] width 6 height 6
drag, startPoint x: 226, startPoint y: 157, endPoint x: 230, endPoint y: 157, distance: 4.3
click at [230, 157] on label "42083334 Euro" at bounding box center [217, 154] width 82 height 17
click at [223, 157] on input "42083334 Euro" at bounding box center [220, 157] width 6 height 6
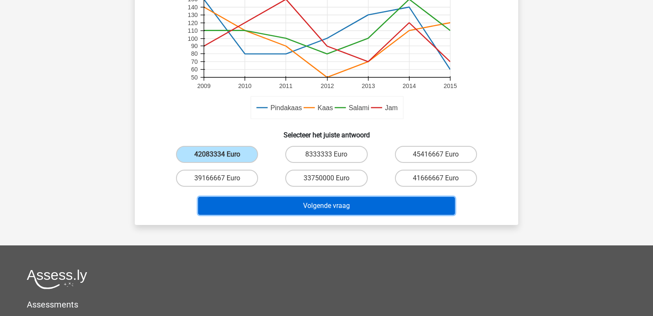
click at [293, 205] on button "Volgende vraag" at bounding box center [326, 206] width 257 height 18
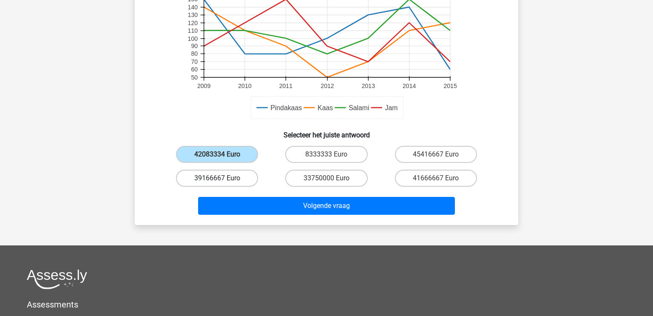
click at [241, 180] on label "39166667 Euro" at bounding box center [217, 178] width 82 height 17
click at [223, 180] on input "39166667 Euro" at bounding box center [220, 181] width 6 height 6
radio input "true"
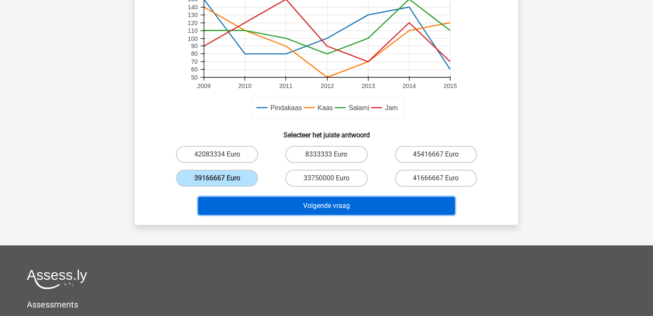
click at [299, 205] on button "Volgende vraag" at bounding box center [326, 206] width 257 height 18
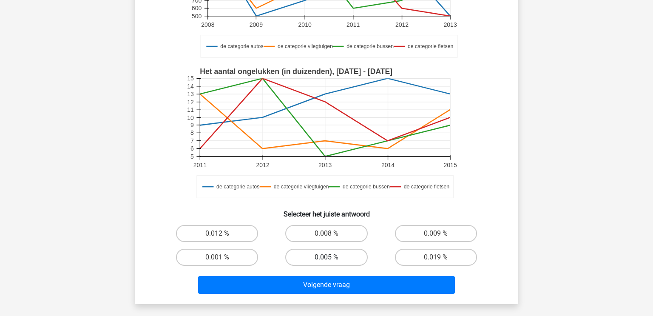
scroll to position [176, 0]
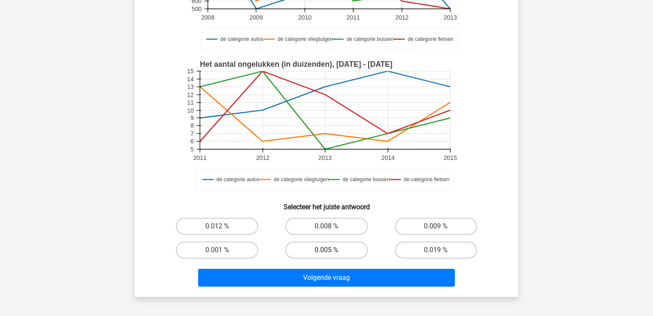
click at [324, 245] on label "0.005 %" at bounding box center [326, 250] width 82 height 17
click at [327, 250] on input "0.005 %" at bounding box center [330, 253] width 6 height 6
radio input "true"
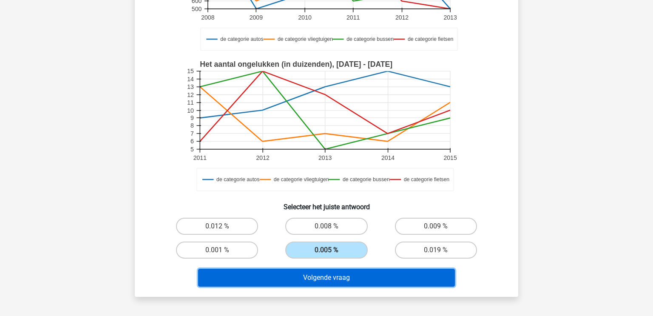
click at [357, 274] on button "Volgende vraag" at bounding box center [326, 278] width 257 height 18
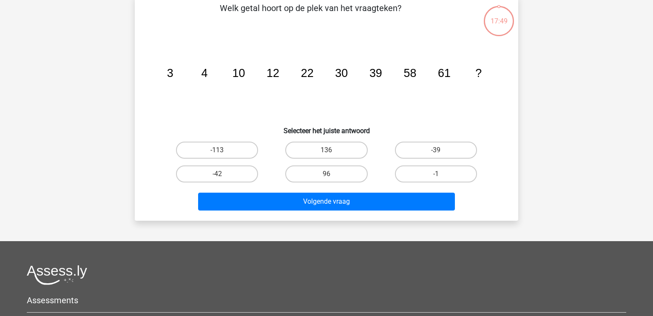
scroll to position [39, 0]
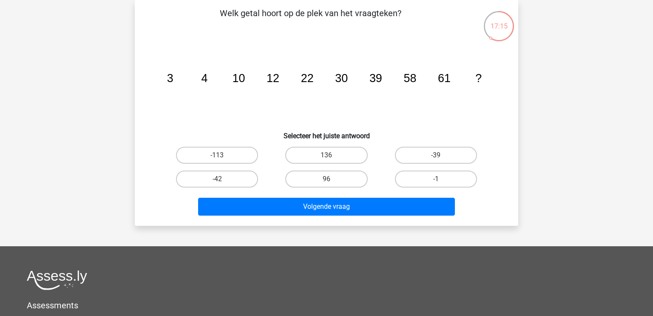
click at [331, 183] on input "96" at bounding box center [330, 182] width 6 height 6
radio input "true"
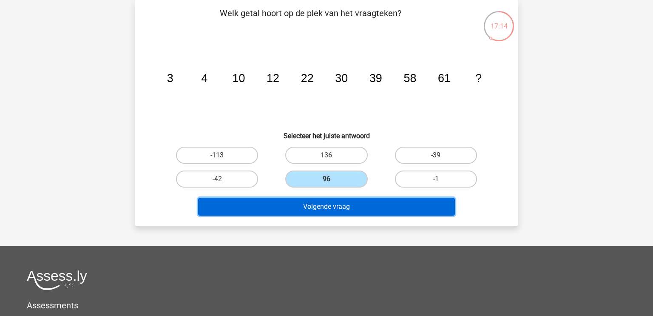
click at [336, 208] on button "Volgende vraag" at bounding box center [326, 207] width 257 height 18
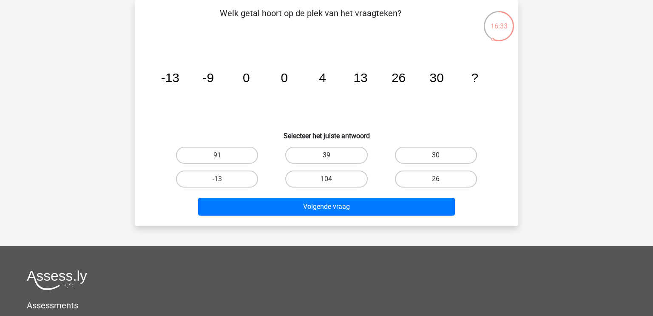
click at [321, 161] on label "39" at bounding box center [326, 155] width 82 height 17
click at [327, 161] on input "39" at bounding box center [330, 158] width 6 height 6
radio input "true"
click at [236, 161] on label "91" at bounding box center [217, 155] width 82 height 17
click at [223, 161] on input "91" at bounding box center [220, 158] width 6 height 6
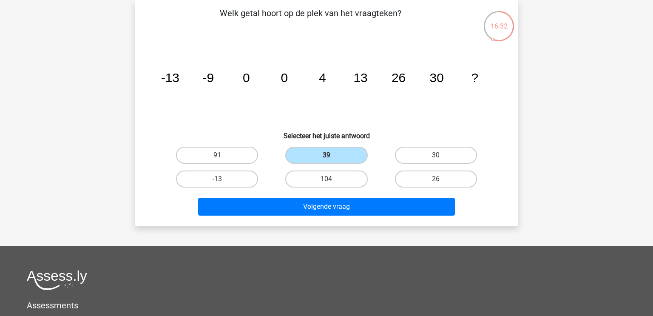
radio input "true"
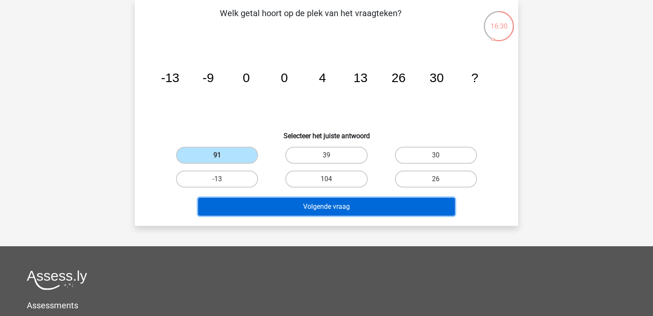
click at [331, 210] on button "Volgende vraag" at bounding box center [326, 207] width 257 height 18
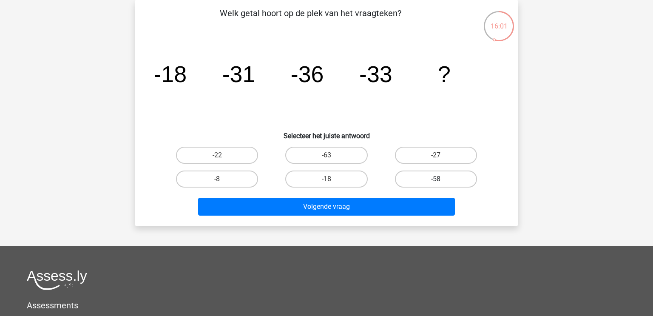
click at [422, 176] on label "-58" at bounding box center [436, 179] width 82 height 17
click at [436, 179] on input "-58" at bounding box center [439, 182] width 6 height 6
radio input "true"
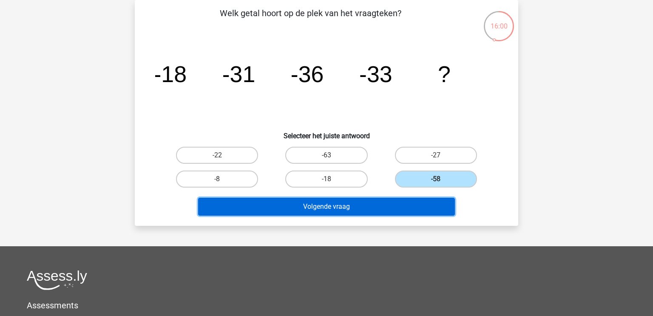
click at [396, 204] on button "Volgende vraag" at bounding box center [326, 207] width 257 height 18
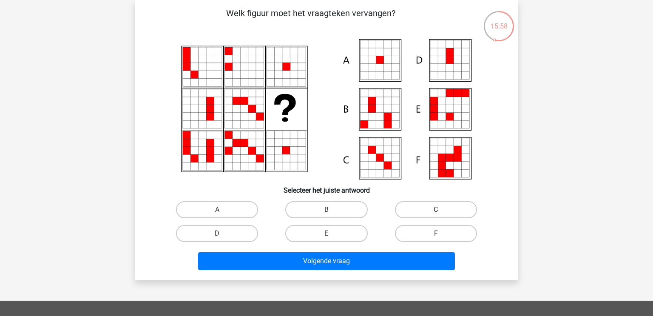
click at [408, 207] on label "C" at bounding box center [436, 209] width 82 height 17
click at [436, 210] on input "C" at bounding box center [439, 213] width 6 height 6
radio input "true"
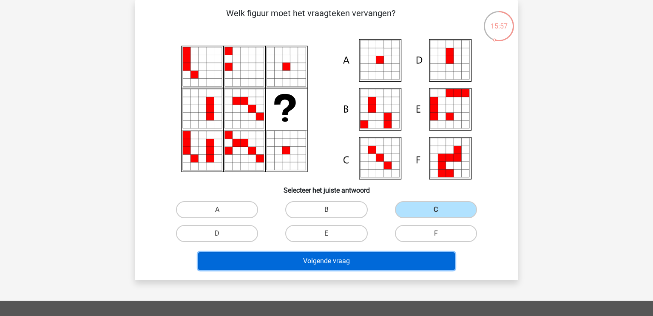
click at [395, 254] on button "Volgende vraag" at bounding box center [326, 261] width 257 height 18
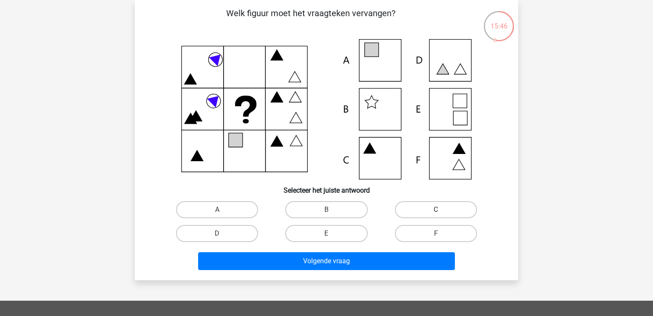
click at [426, 214] on label "C" at bounding box center [436, 209] width 82 height 17
click at [436, 214] on input "C" at bounding box center [439, 213] width 6 height 6
radio input "true"
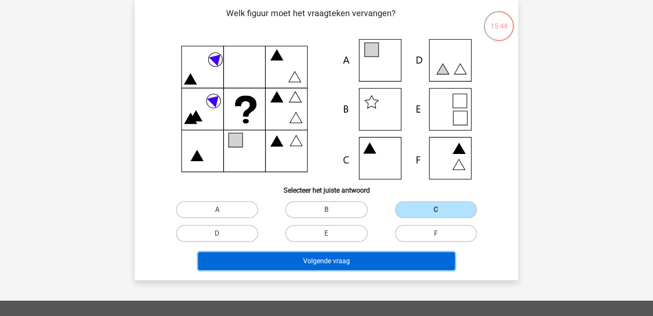
click at [406, 259] on button "Volgende vraag" at bounding box center [326, 261] width 257 height 18
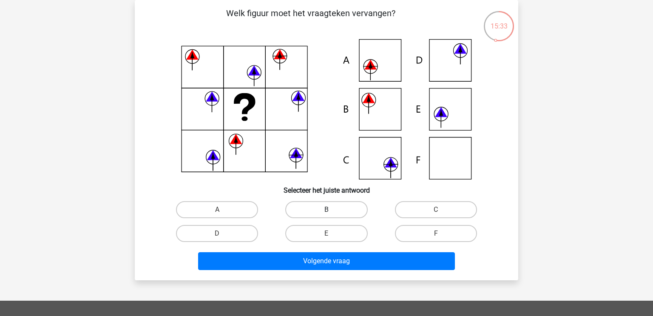
click at [335, 210] on label "B" at bounding box center [326, 209] width 82 height 17
click at [332, 210] on input "B" at bounding box center [330, 213] width 6 height 6
radio input "true"
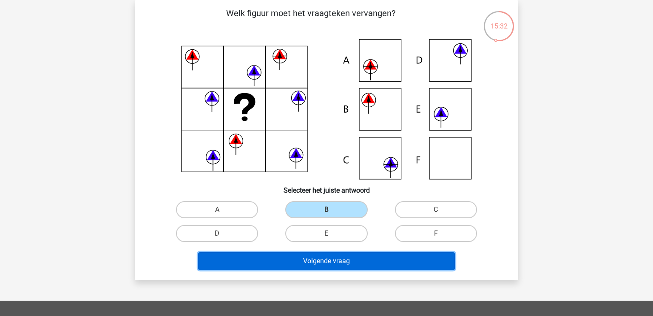
click at [377, 264] on button "Volgende vraag" at bounding box center [326, 261] width 257 height 18
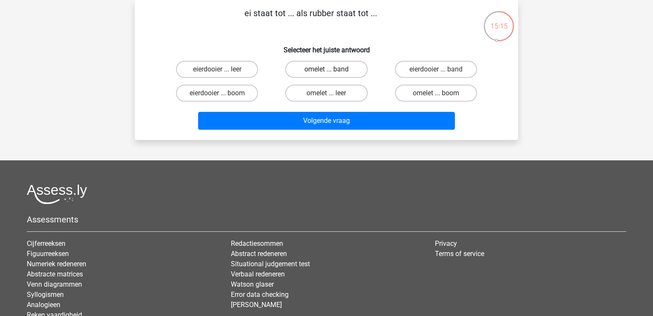
click at [322, 68] on label "omelet ... band" at bounding box center [326, 69] width 82 height 17
click at [327, 69] on input "omelet ... band" at bounding box center [330, 72] width 6 height 6
radio input "true"
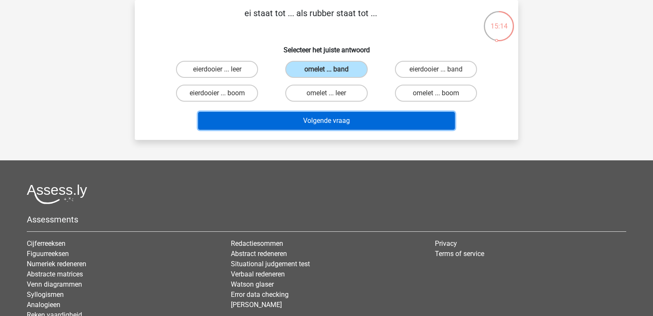
click at [362, 125] on button "Volgende vraag" at bounding box center [326, 121] width 257 height 18
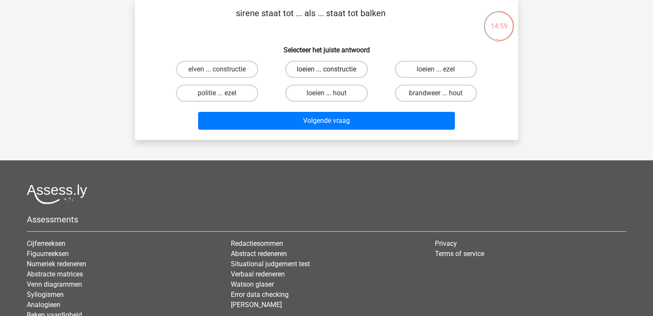
click at [334, 73] on label "loeien ... constructie" at bounding box center [326, 69] width 82 height 17
click at [332, 73] on input "loeien ... constructie" at bounding box center [330, 72] width 6 height 6
radio input "true"
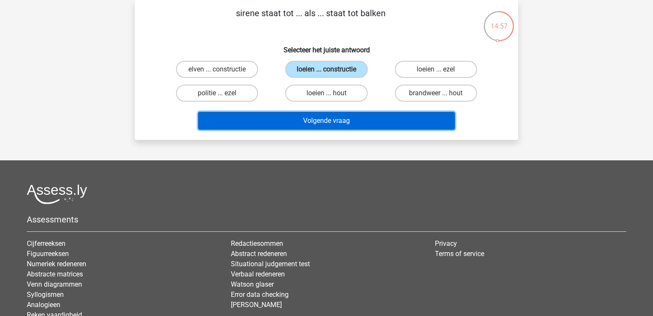
click at [344, 123] on button "Volgende vraag" at bounding box center [326, 121] width 257 height 18
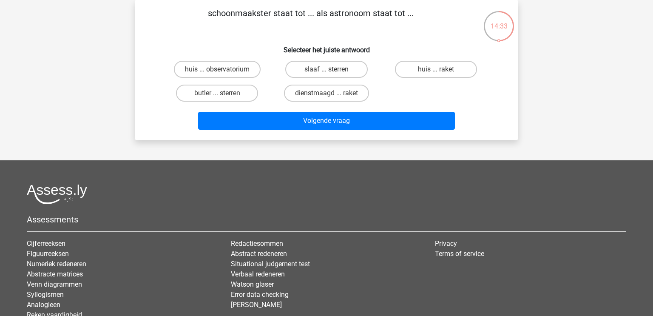
click at [329, 72] on input "slaaf ... sterren" at bounding box center [330, 72] width 6 height 6
radio input "true"
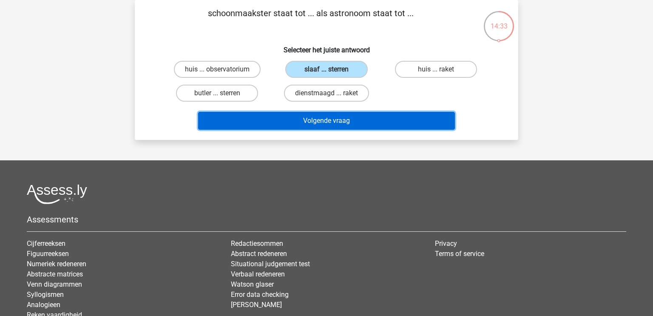
click at [345, 122] on button "Volgende vraag" at bounding box center [326, 121] width 257 height 18
